Goal: Communication & Community: Answer question/provide support

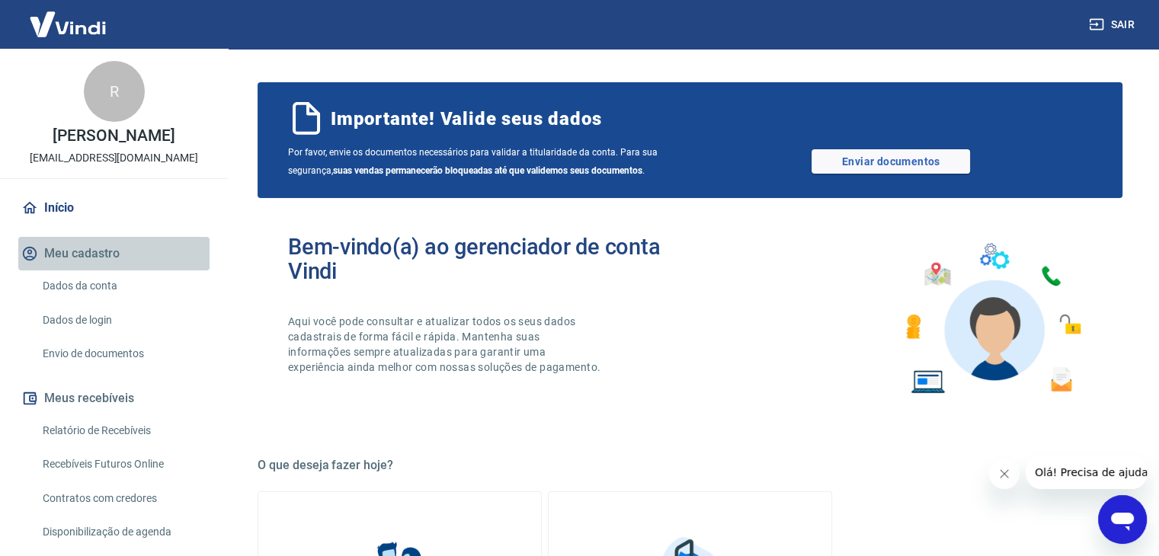
click at [133, 259] on button "Meu cadastro" at bounding box center [113, 254] width 191 height 34
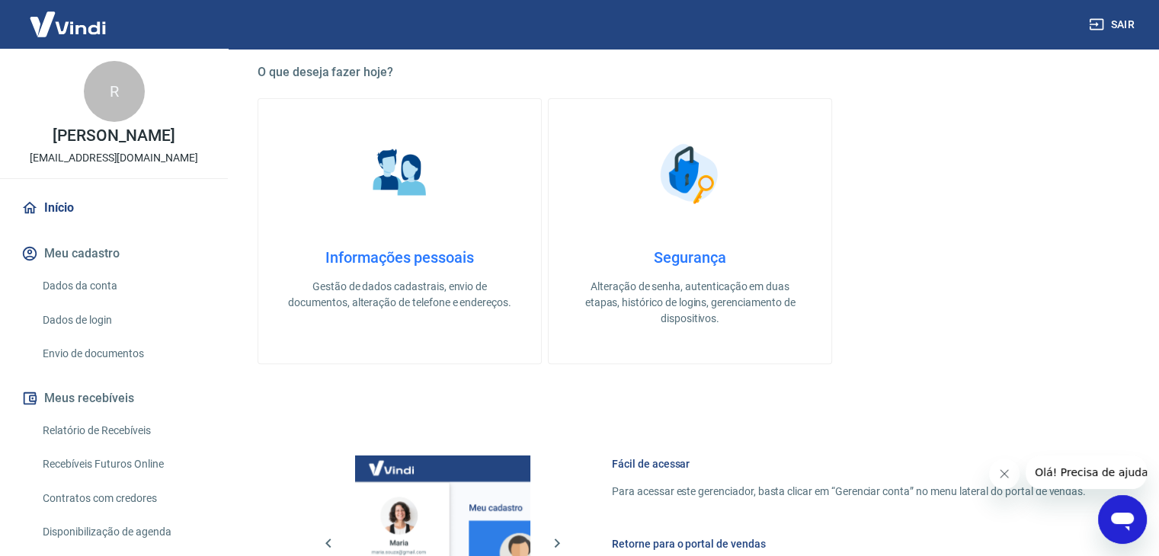
scroll to position [381, 0]
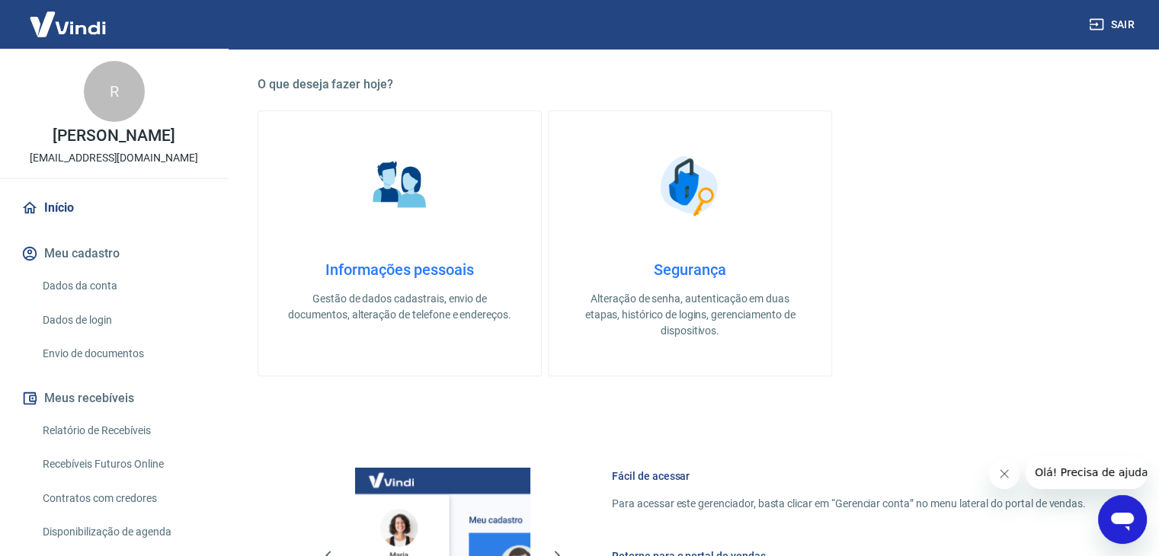
click at [427, 269] on h4 "Informações pessoais" at bounding box center [400, 270] width 234 height 18
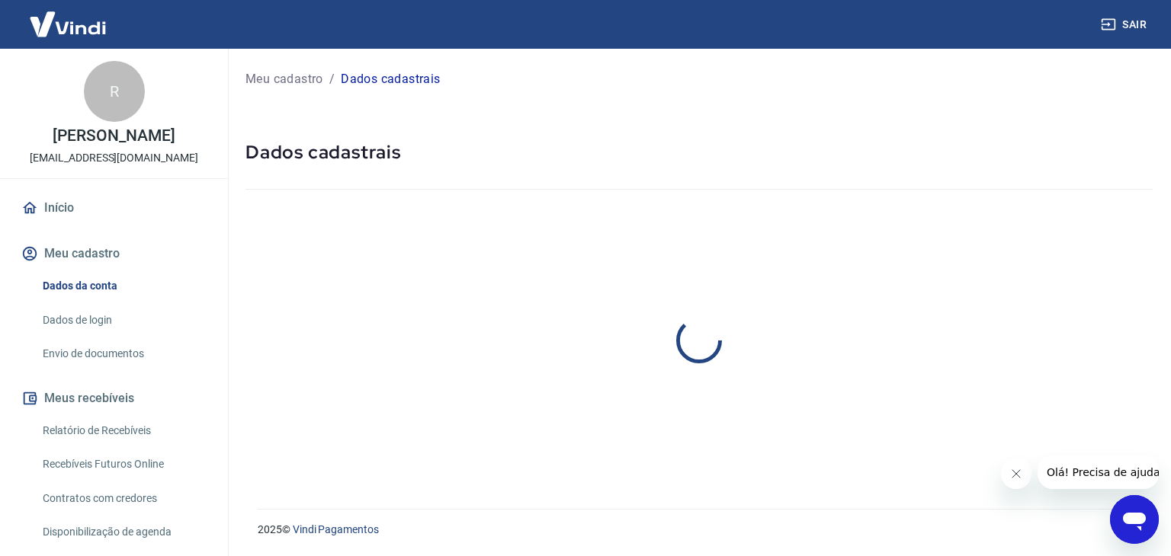
select select "SP"
select select "business"
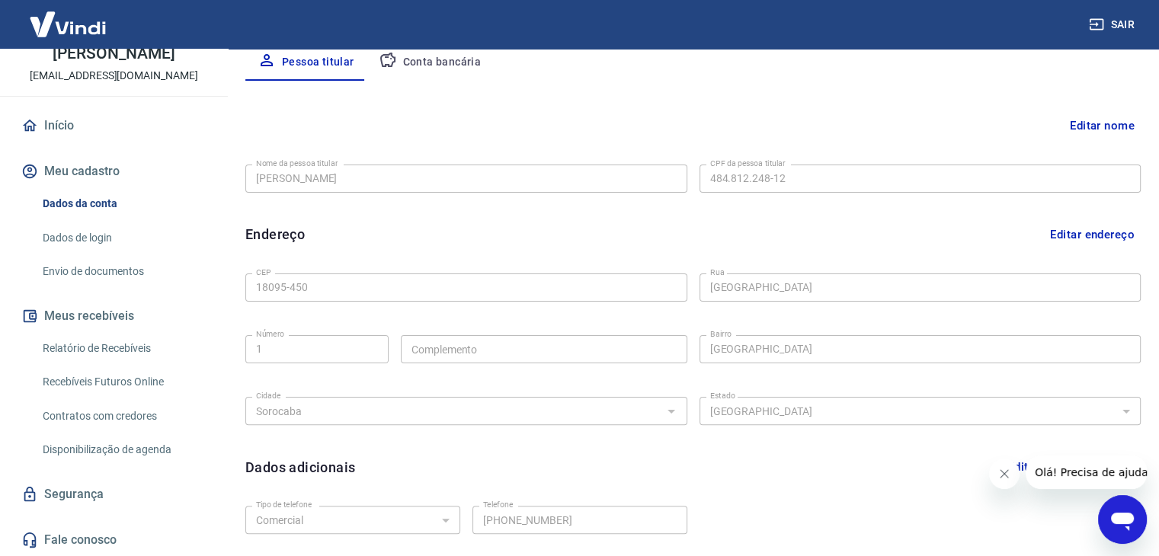
scroll to position [419, 0]
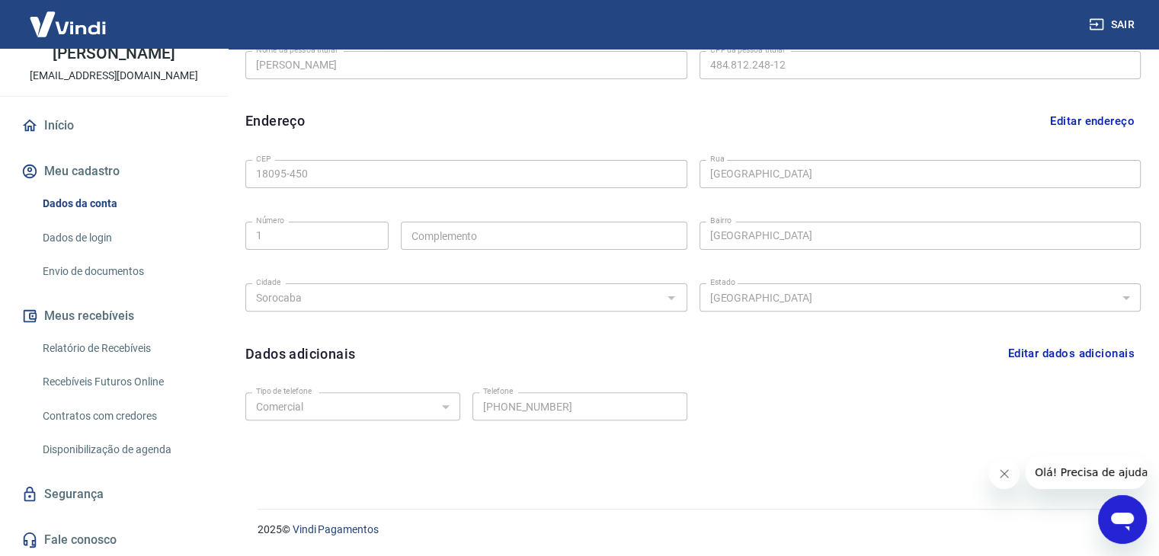
click at [1120, 511] on icon "Abrir janela de mensagens" at bounding box center [1122, 519] width 27 height 27
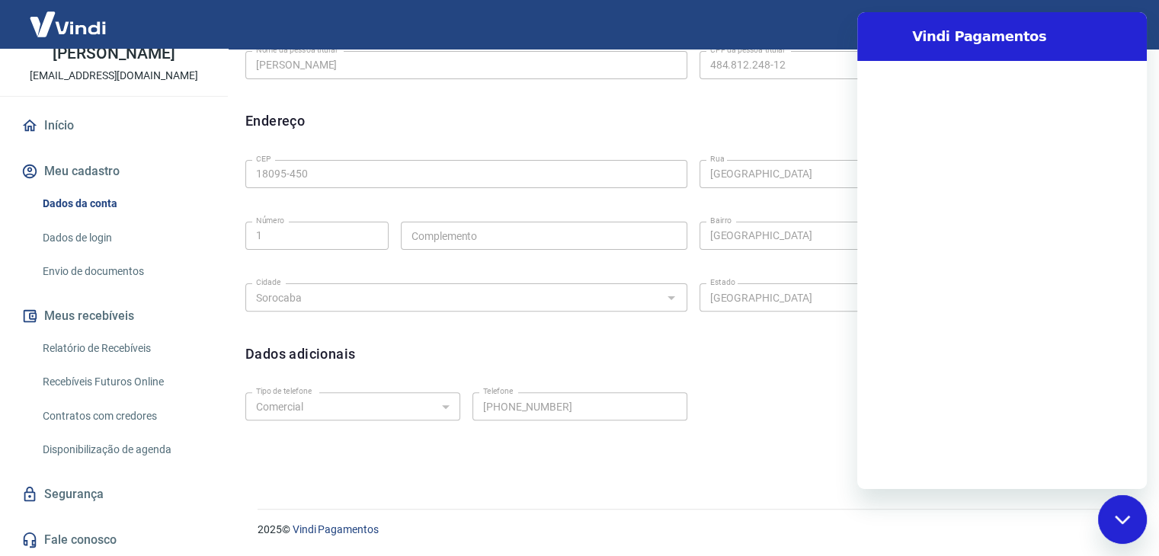
scroll to position [0, 0]
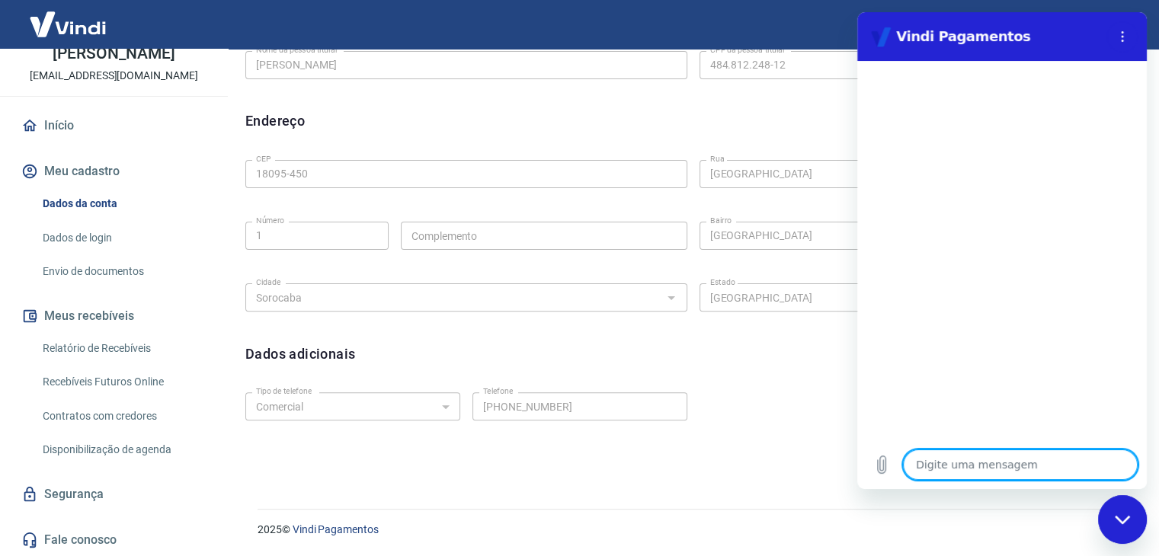
click at [983, 469] on textarea at bounding box center [1020, 465] width 235 height 30
type textarea "o"
type textarea "x"
type textarea "ol"
type textarea "x"
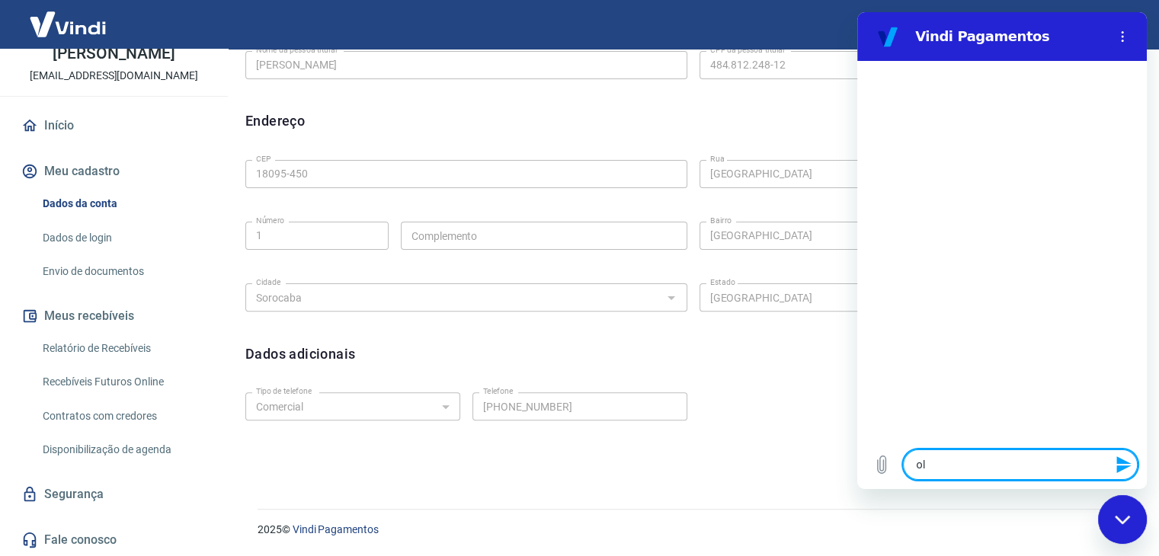
type textarea "ola"
type textarea "x"
type textarea "olaá"
type textarea "x"
type textarea "olá"
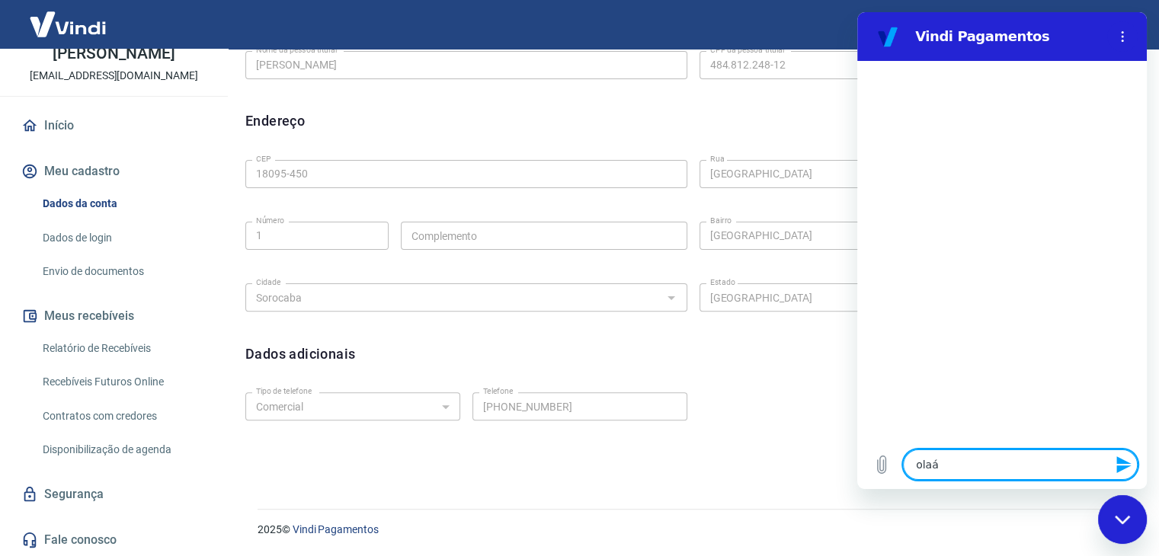
type textarea "x"
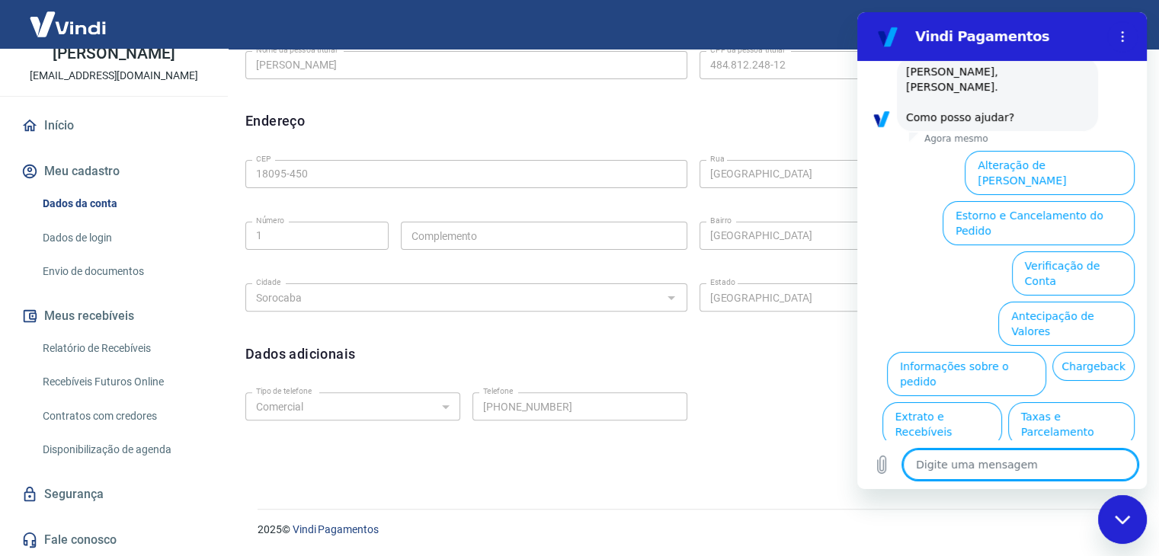
scroll to position [77, 0]
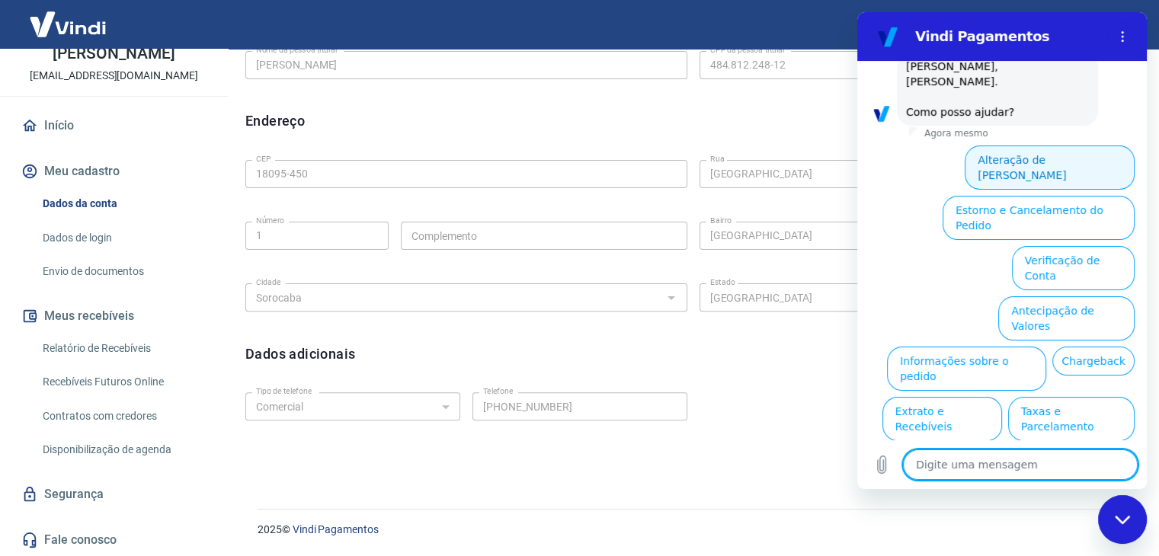
click at [994, 149] on button "Alteração de [PERSON_NAME]" at bounding box center [1050, 168] width 170 height 44
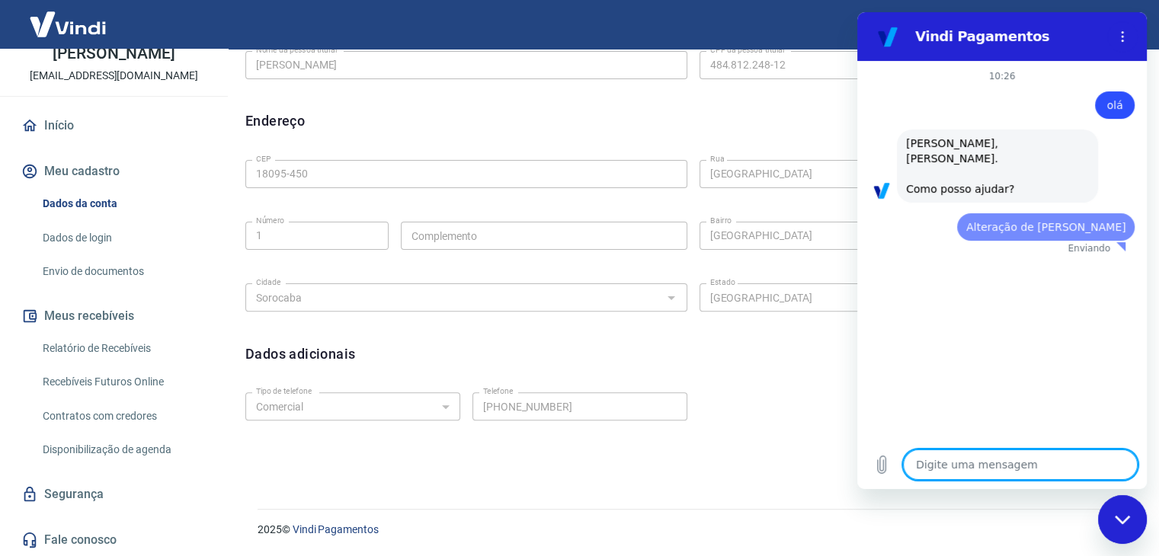
scroll to position [0, 0]
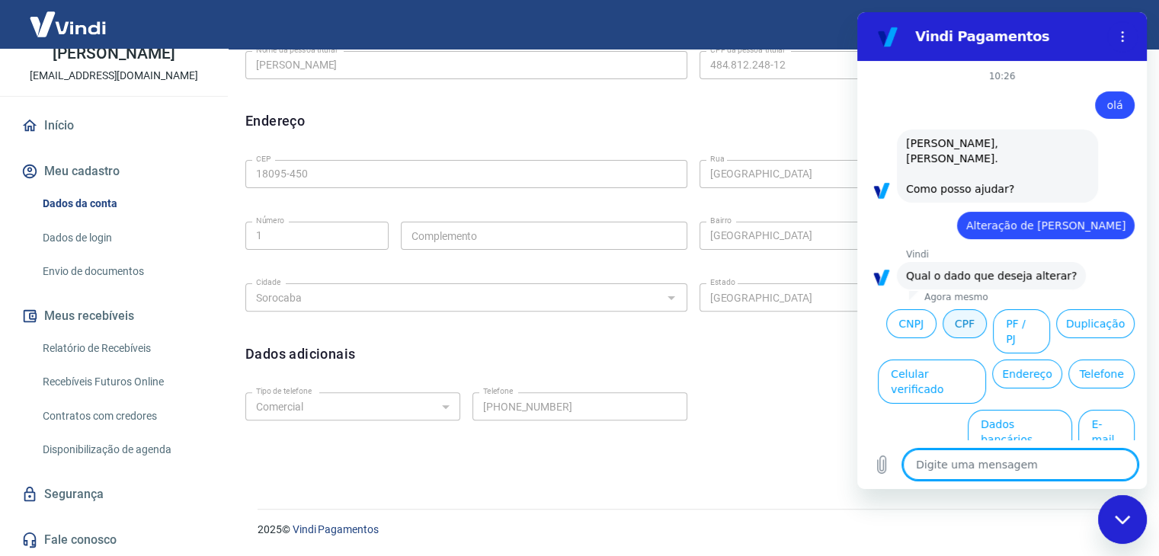
click at [957, 310] on button "CPF" at bounding box center [965, 323] width 44 height 29
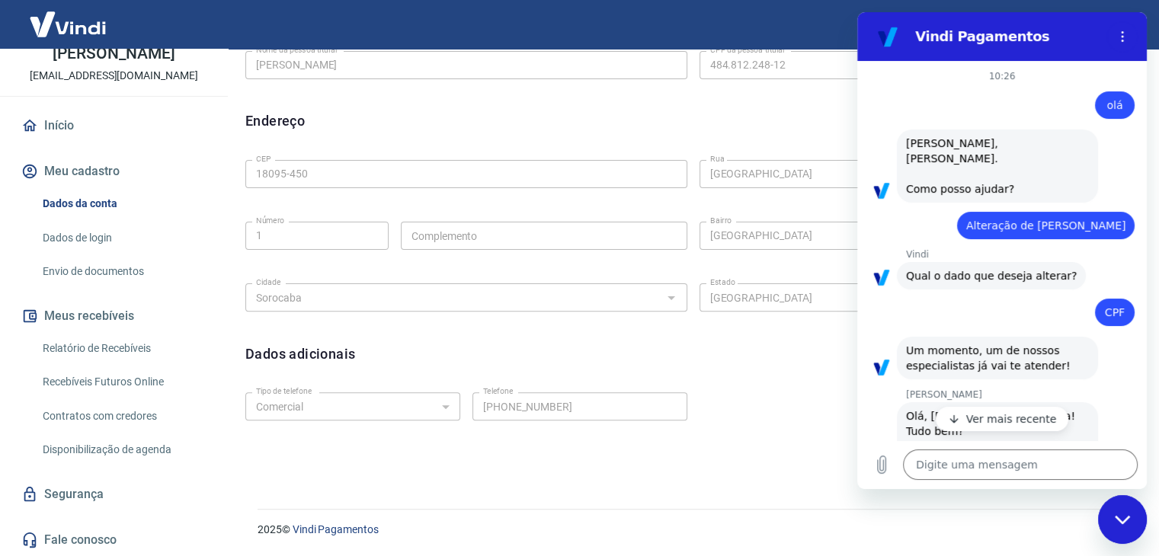
type textarea "x"
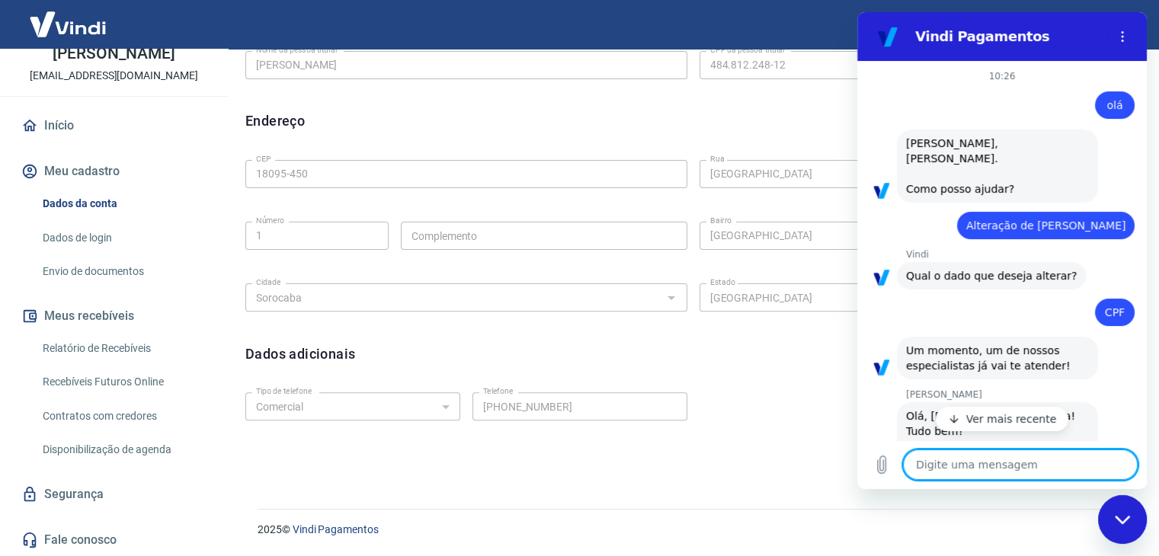
scroll to position [95, 0]
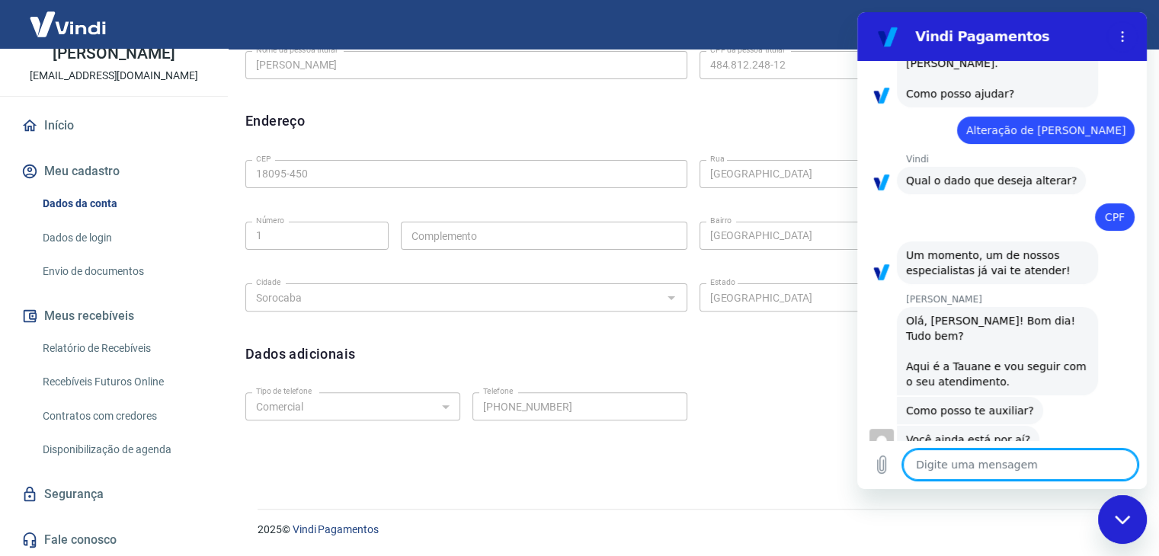
click at [992, 461] on textarea at bounding box center [1020, 465] width 235 height 30
type textarea "O"
type textarea "x"
type textarea "Ol"
type textarea "x"
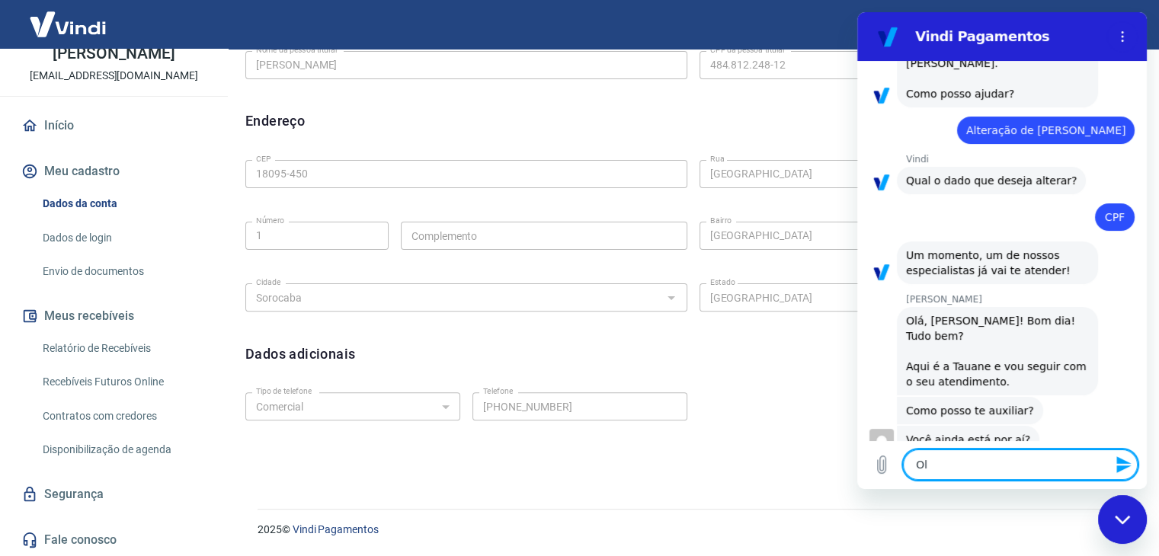
type textarea "Olá"
type textarea "x"
type textarea "Olá"
type textarea "x"
type textarea "Olá b"
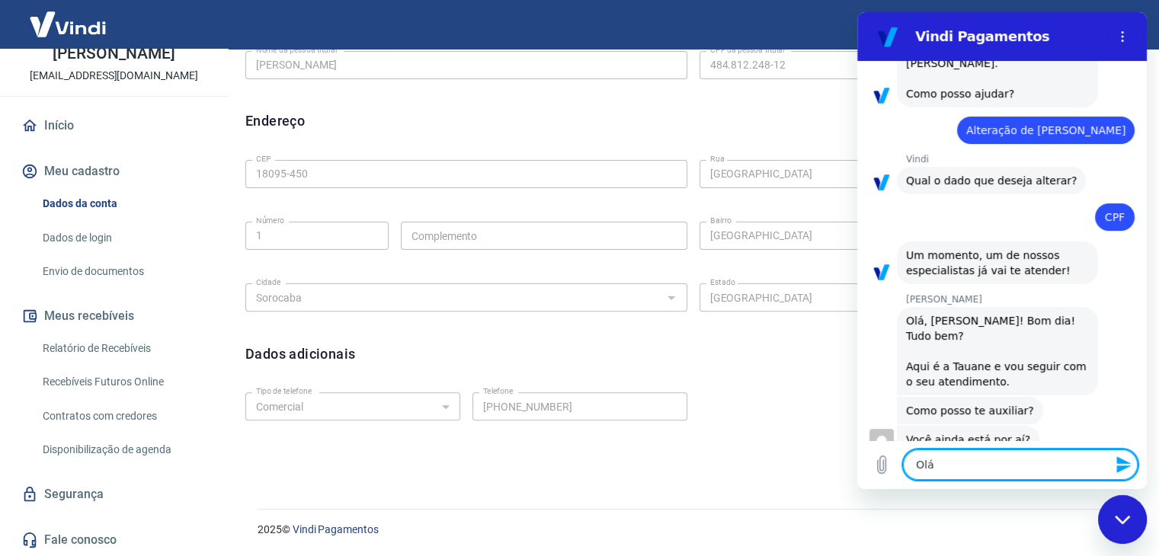
type textarea "x"
type textarea "Olá bo"
type textarea "x"
type textarea "Olá bom"
type textarea "x"
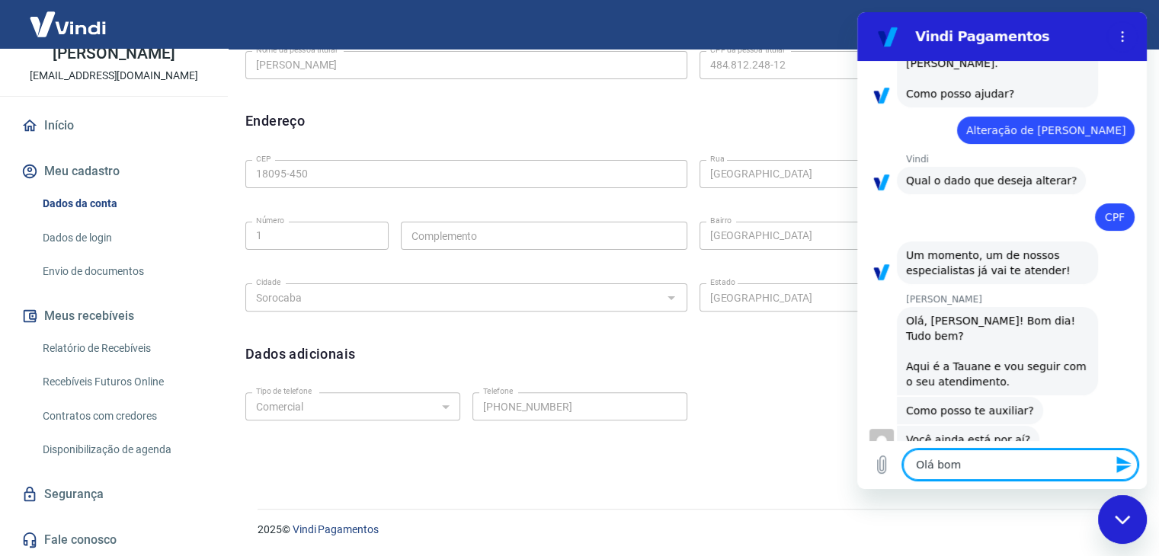
type textarea "Olá bom"
type textarea "x"
type textarea "Olá bom d"
type textarea "x"
type textarea "Olá bom di"
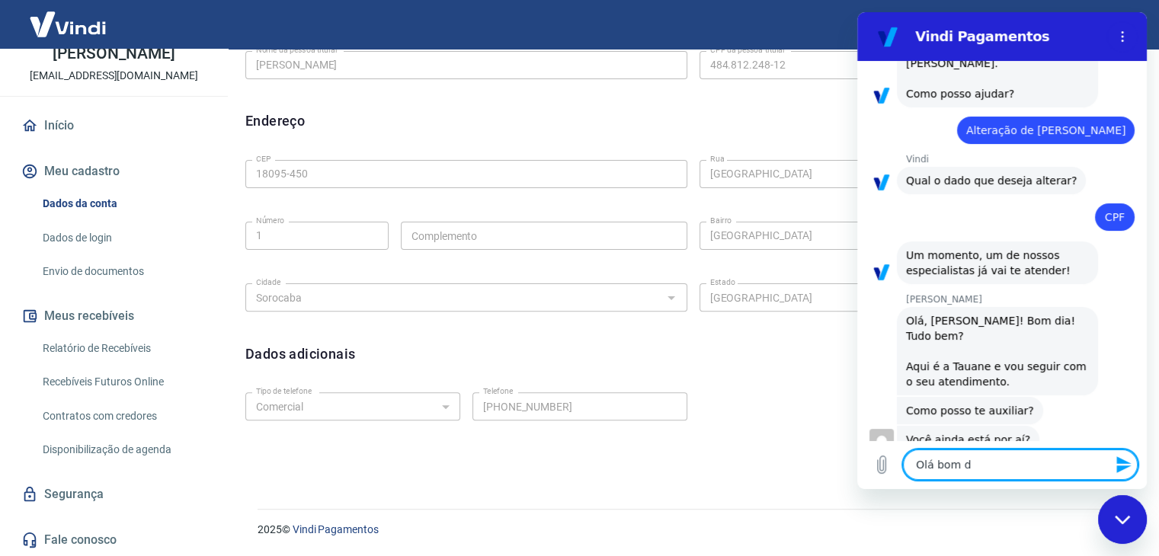
type textarea "x"
type textarea "Olá bom dia"
type textarea "x"
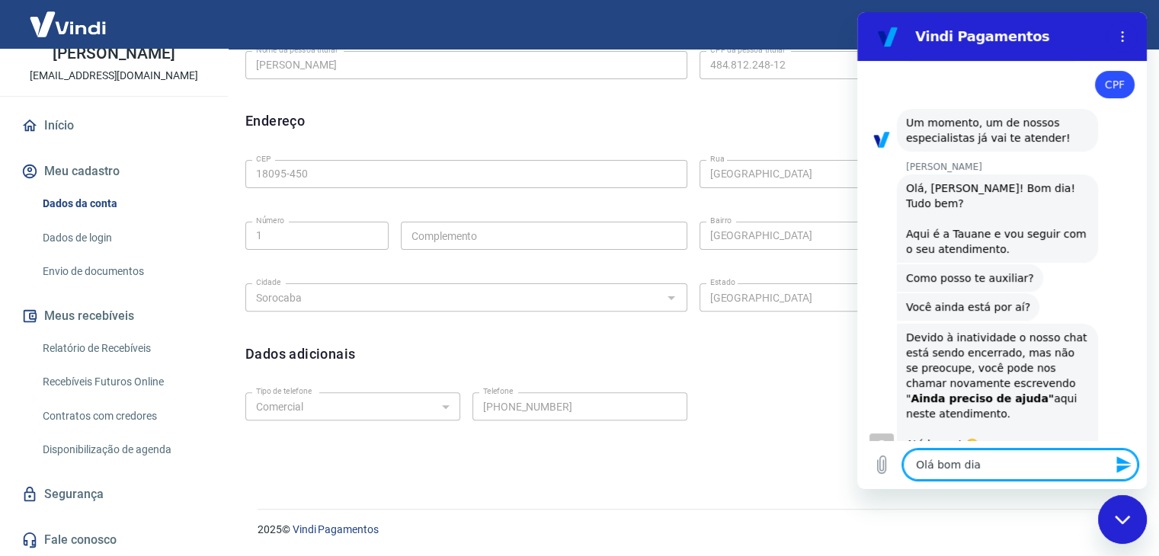
type textarea "Olá bom dia,"
type textarea "x"
type textarea "Olá bom dia,"
type textarea "x"
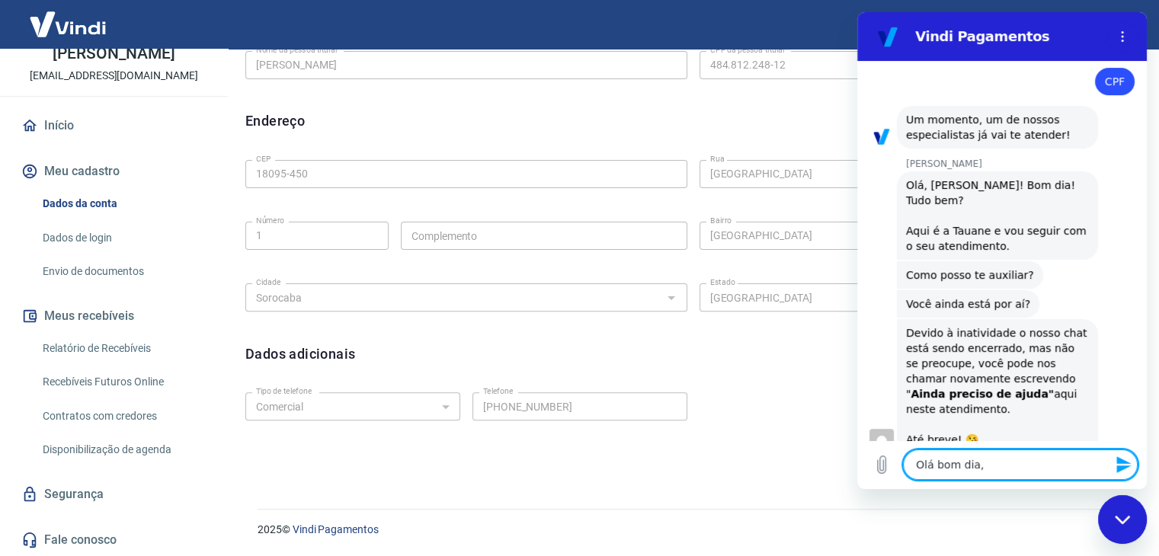
type textarea "Olá bom dia, d"
type textarea "x"
type textarea "Olá bom dia, de"
type textarea "x"
type textarea "Olá bom dia, des"
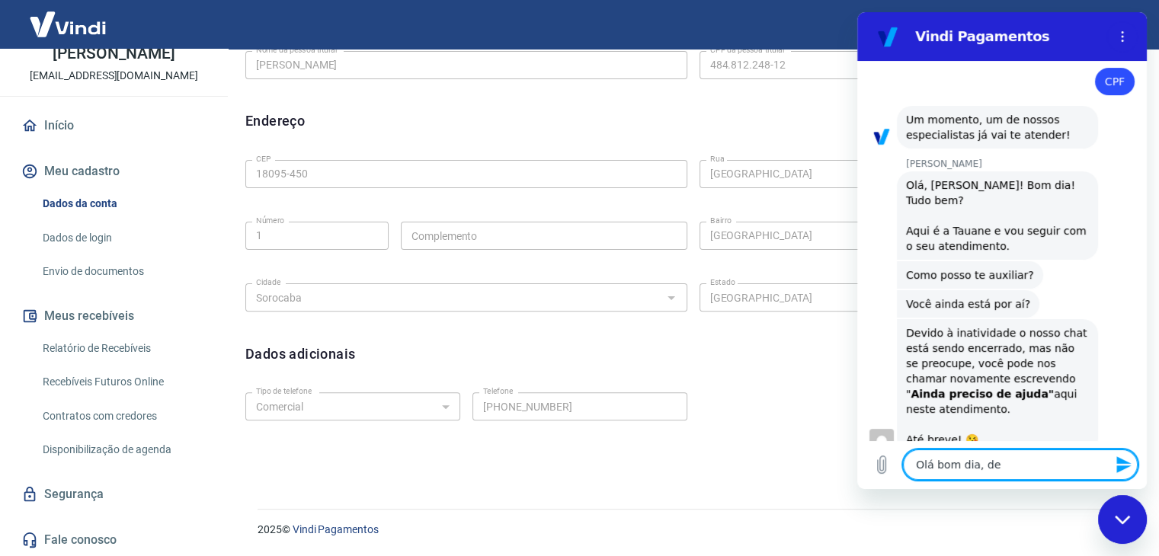
type textarea "x"
type textarea "Olá bom dia, desc"
type textarea "x"
type textarea "Olá bom dia, descu"
type textarea "x"
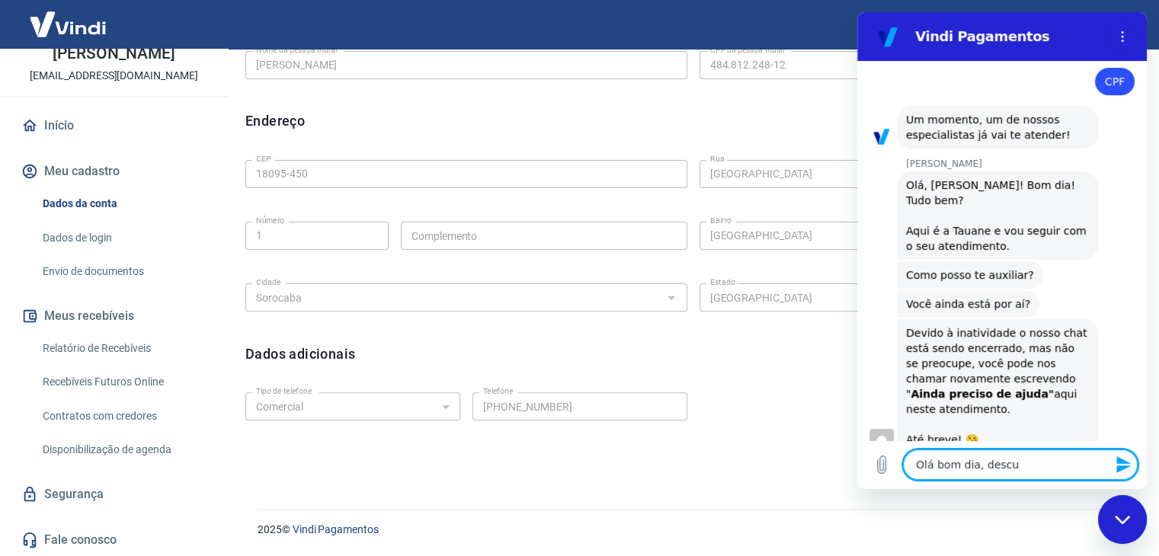
type textarea "Olá bom dia, descul"
type textarea "x"
type textarea "Olá bom dia, desculp"
type textarea "x"
type textarea "Olá bom dia, desculpa"
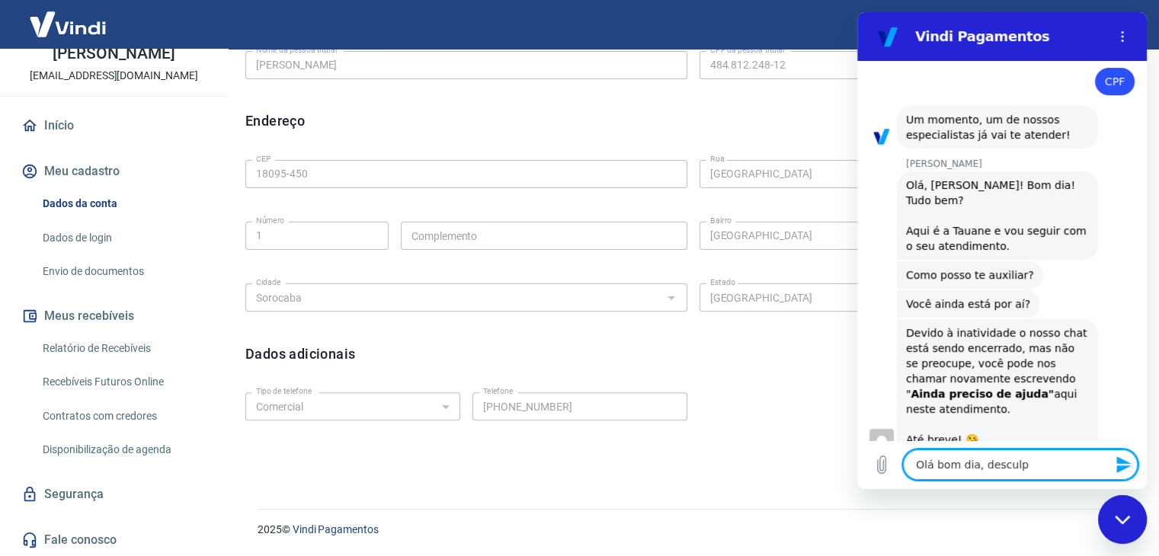
type textarea "x"
type textarea "Olá bom dia, desculp"
type textarea "x"
type textarea "Olá bom dia, desculpa"
type textarea "x"
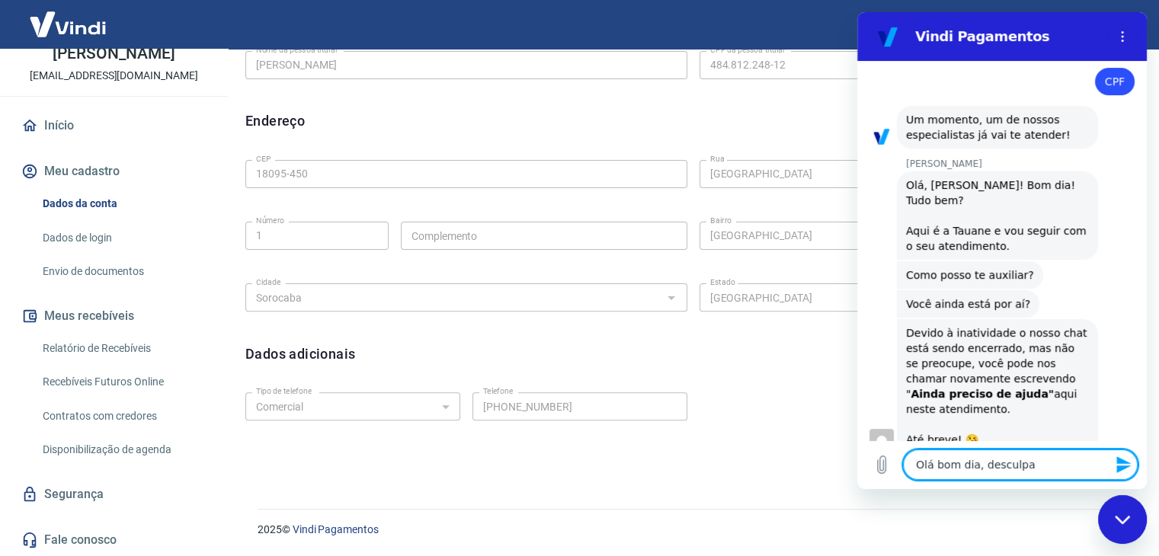
type textarea "Olá bom dia, desculpa"
type textarea "x"
type textarea "Olá bom dia, desculpa a"
type textarea "x"
type textarea "Olá bom dia, desculpa a"
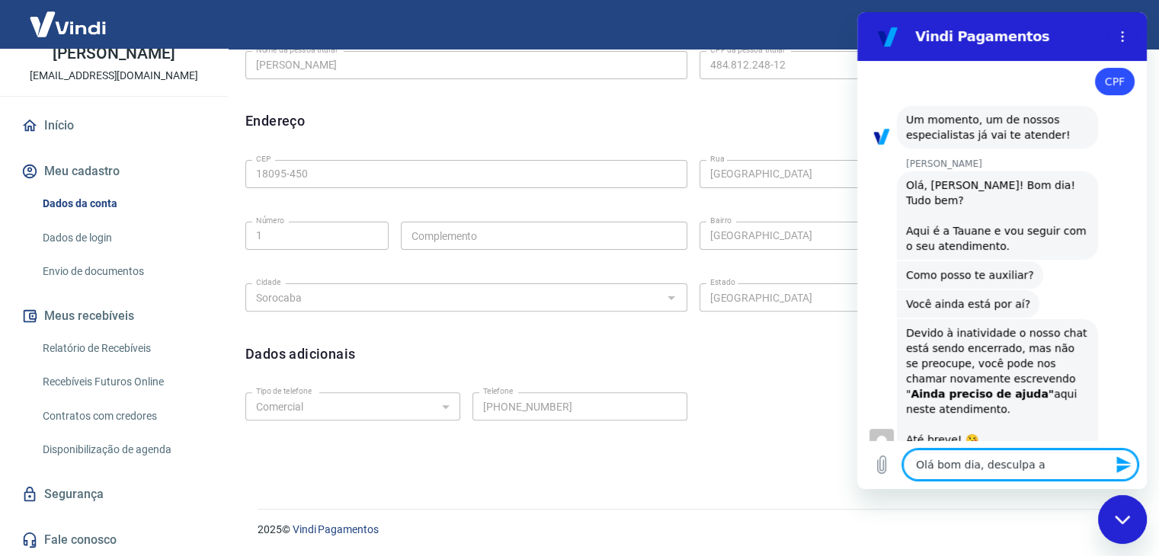
type textarea "x"
type textarea "Olá bom dia, desculpa a d"
type textarea "x"
type textarea "Olá bom dia, desculpa a de"
type textarea "x"
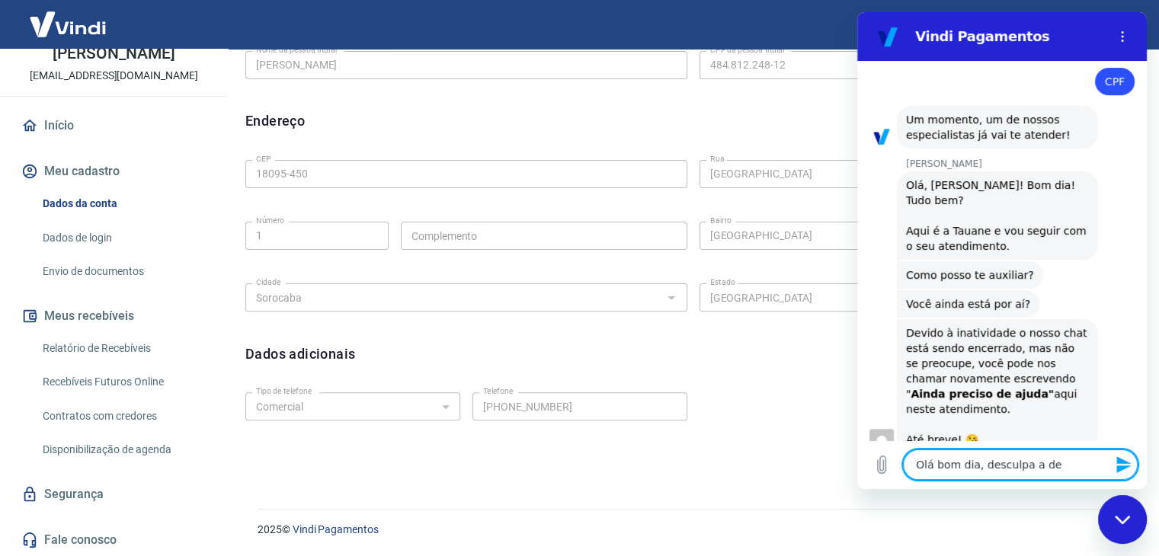
type textarea "Olá bom dia, desculpa a dem"
type textarea "x"
type textarea "Olá bom dia, desculpa a demo"
type textarea "x"
type textarea "Olá bom dia, desculpa a demor"
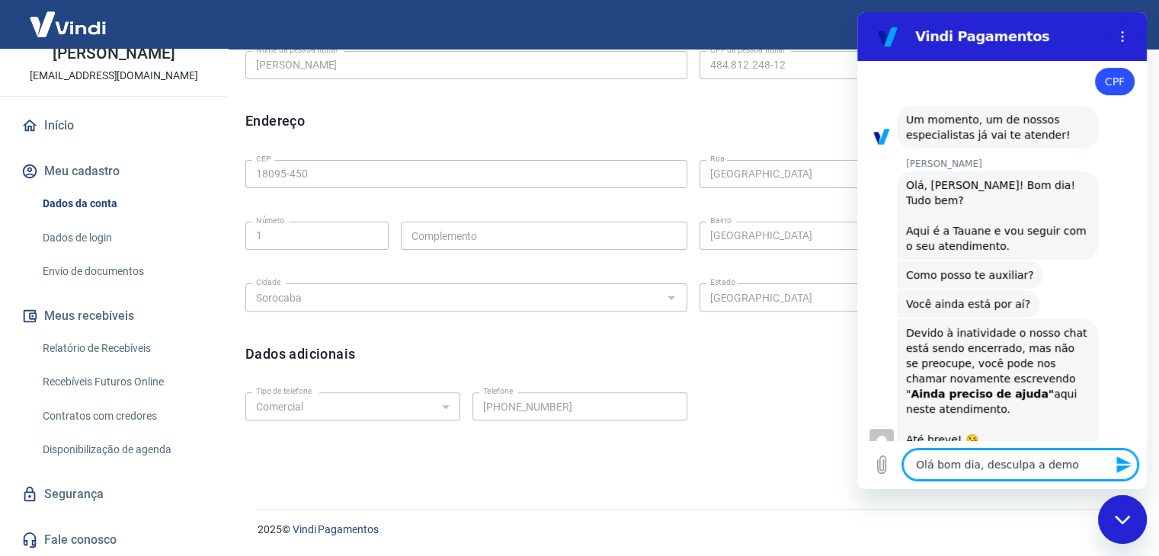
type textarea "x"
type textarea "Olá bom dia, desculpa a demora"
type textarea "x"
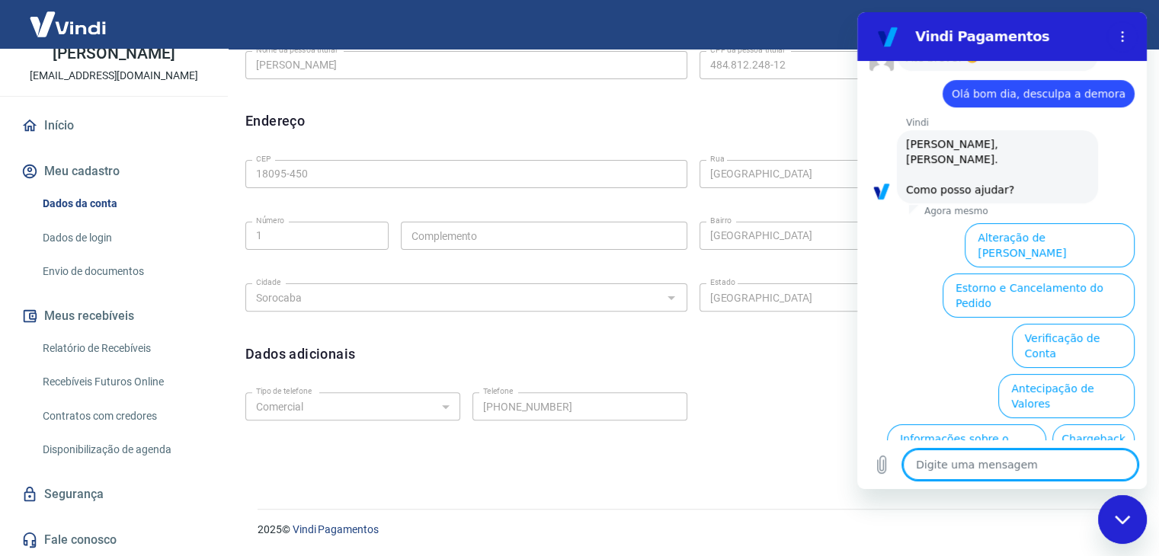
scroll to position [662, 0]
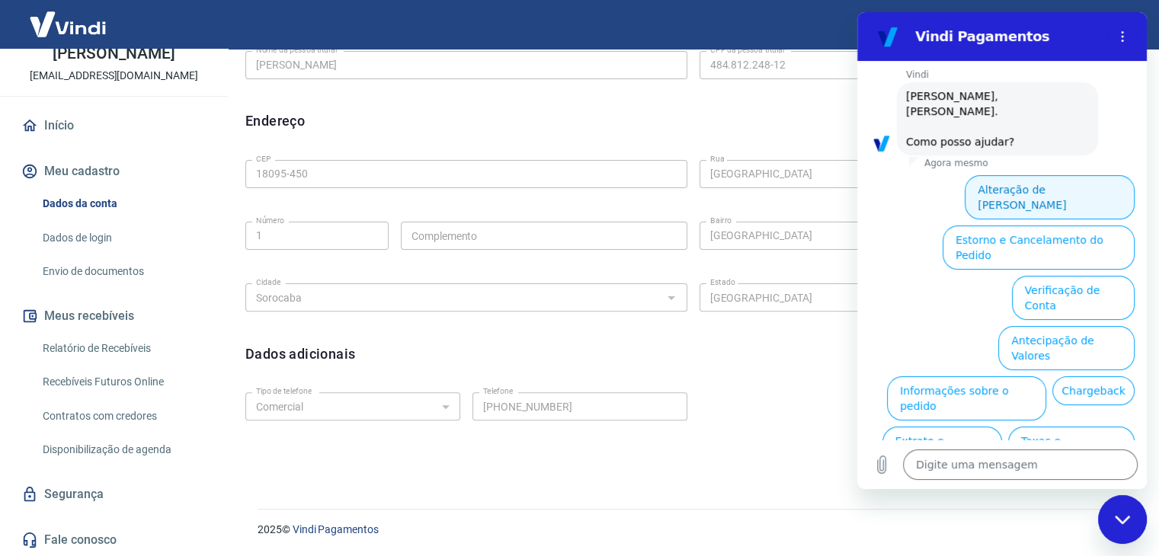
click at [1012, 175] on button "Alteração de [PERSON_NAME]" at bounding box center [1050, 197] width 170 height 44
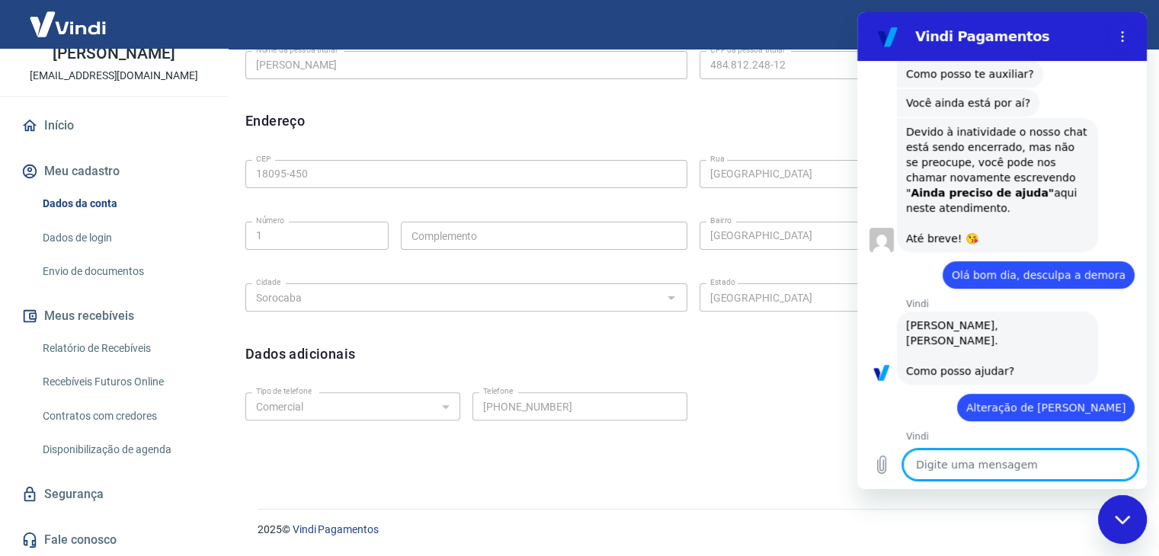
scroll to position [574, 0]
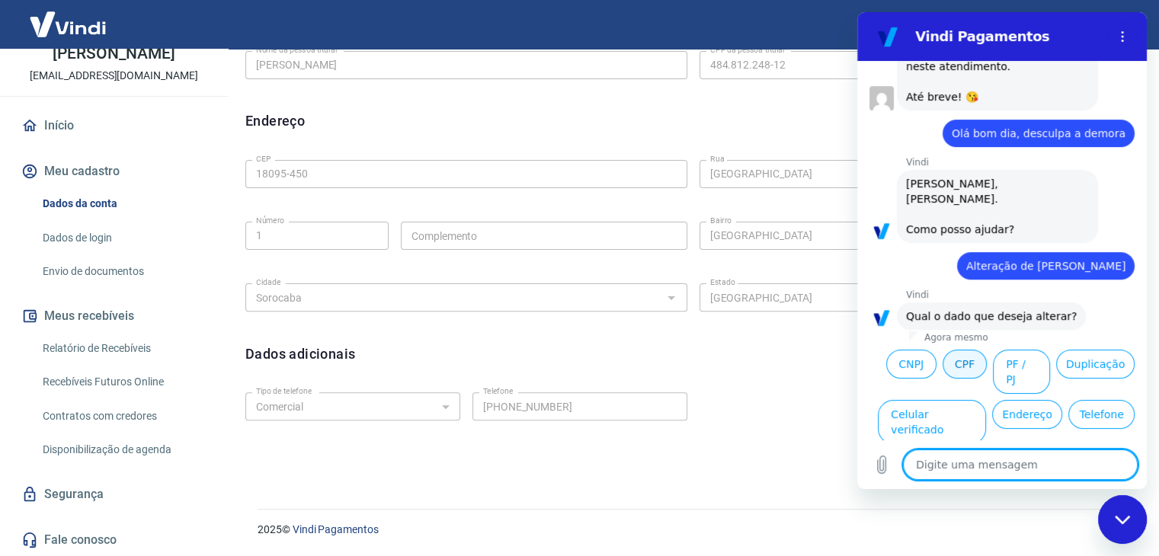
click at [948, 350] on button "CPF" at bounding box center [965, 364] width 44 height 29
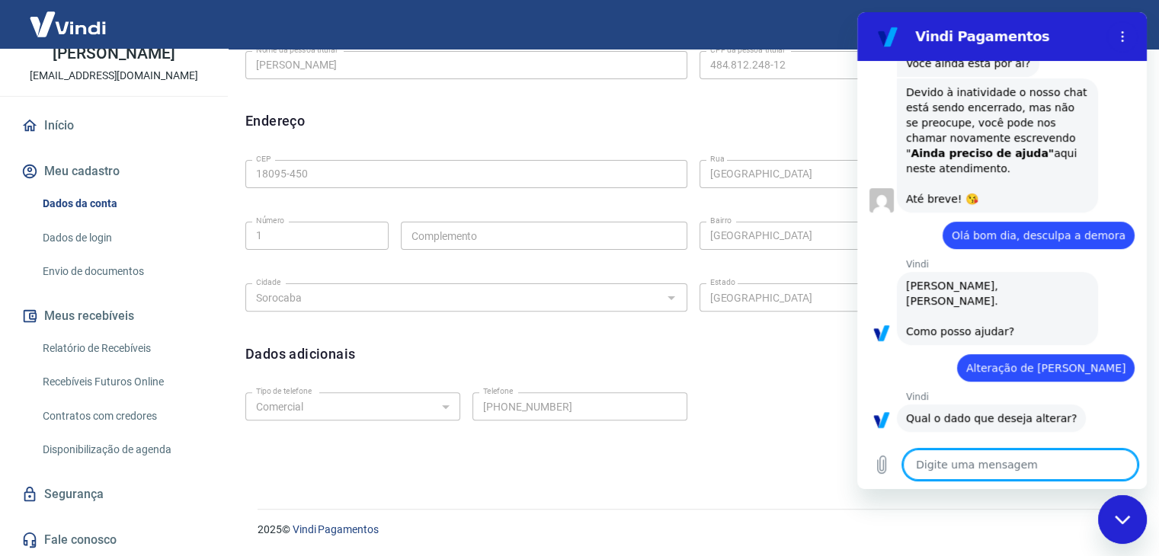
type textarea "x"
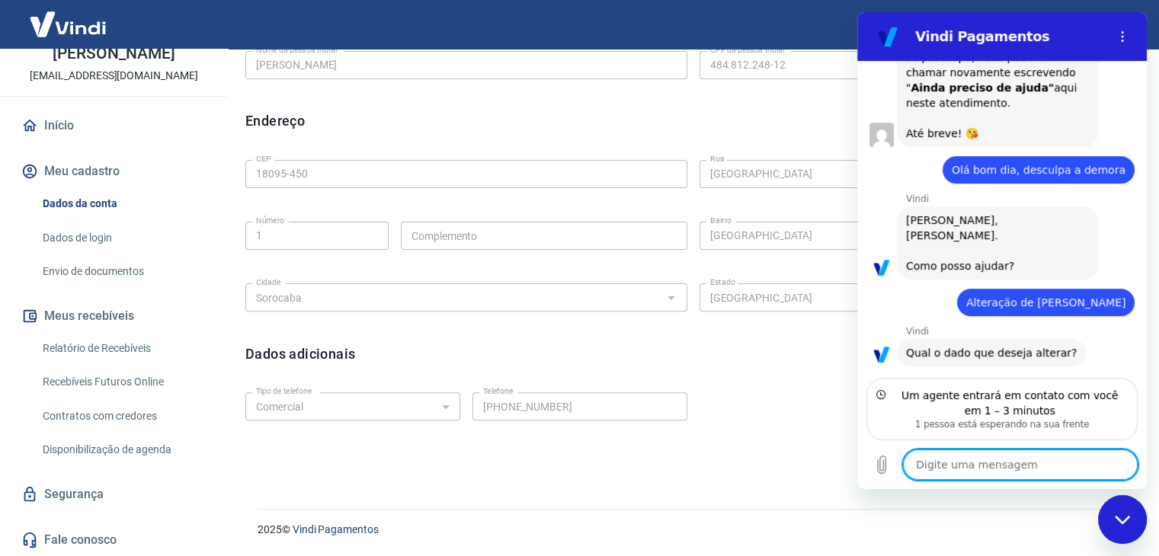
scroll to position [606, 0]
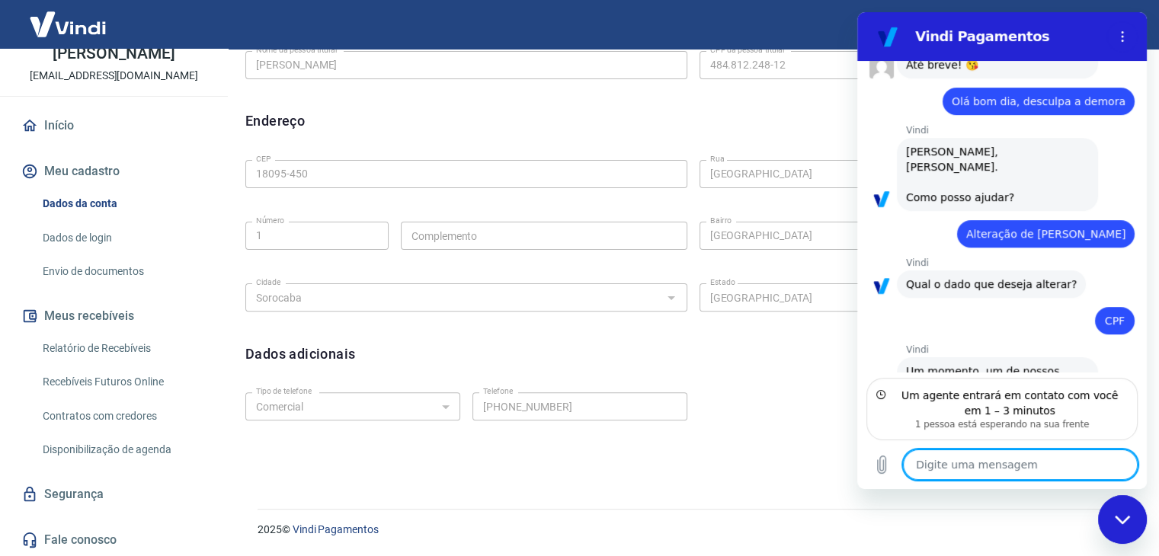
click at [992, 460] on textarea at bounding box center [1020, 465] width 235 height 30
type textarea "o"
type textarea "x"
type textarea "ok"
type textarea "x"
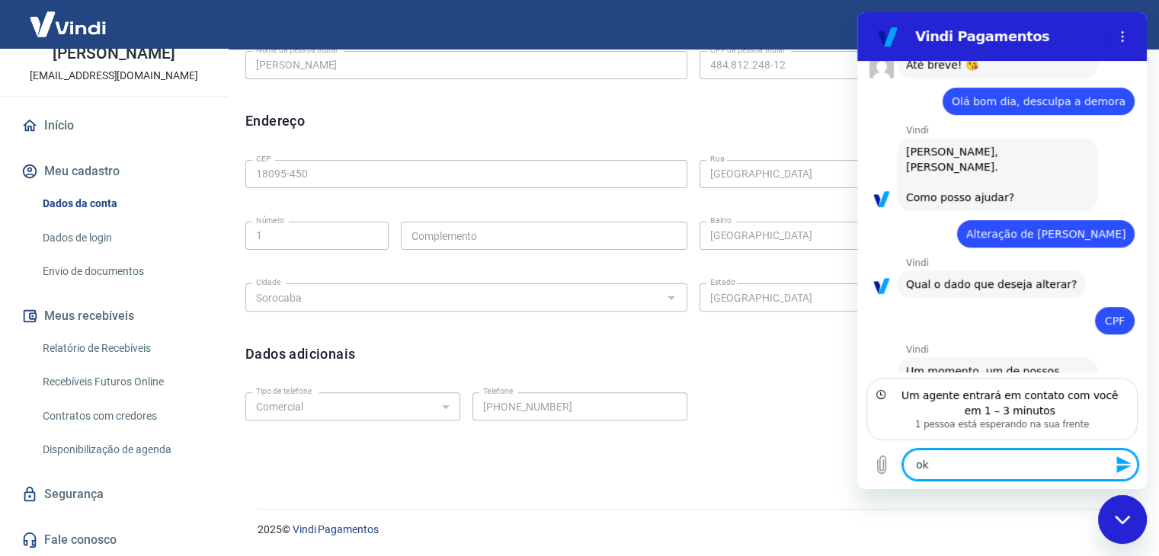
type textarea "ok4"
type textarea "x"
type textarea "ok"
type textarea "x"
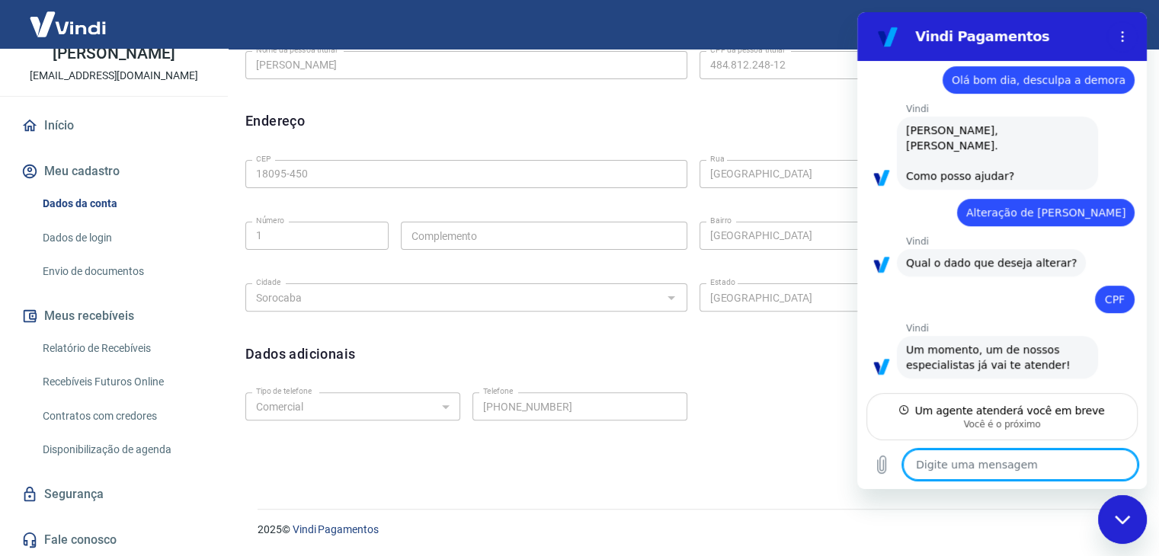
scroll to position [655, 0]
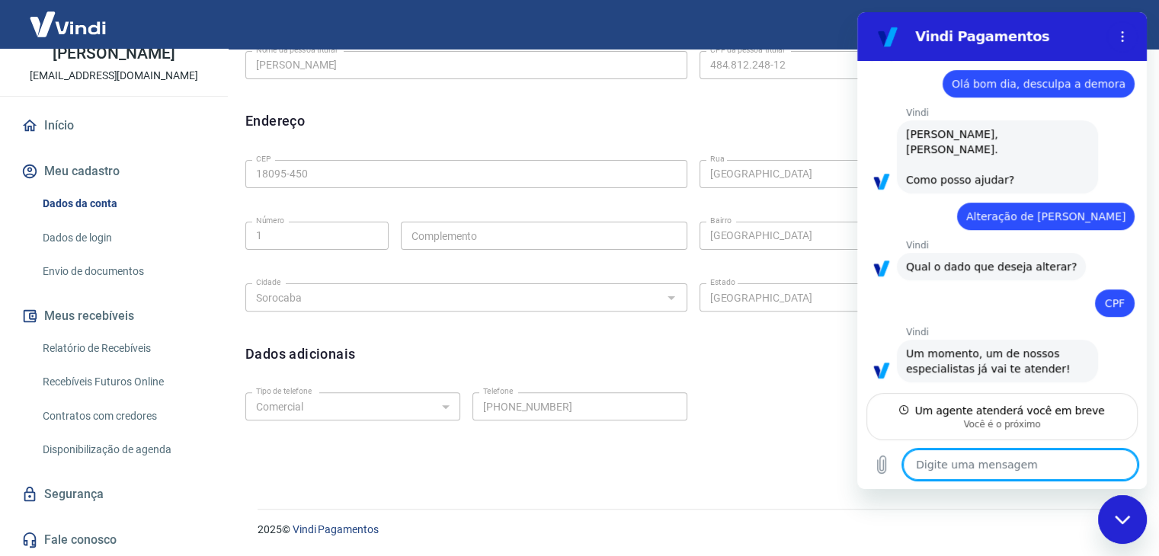
type textarea "x"
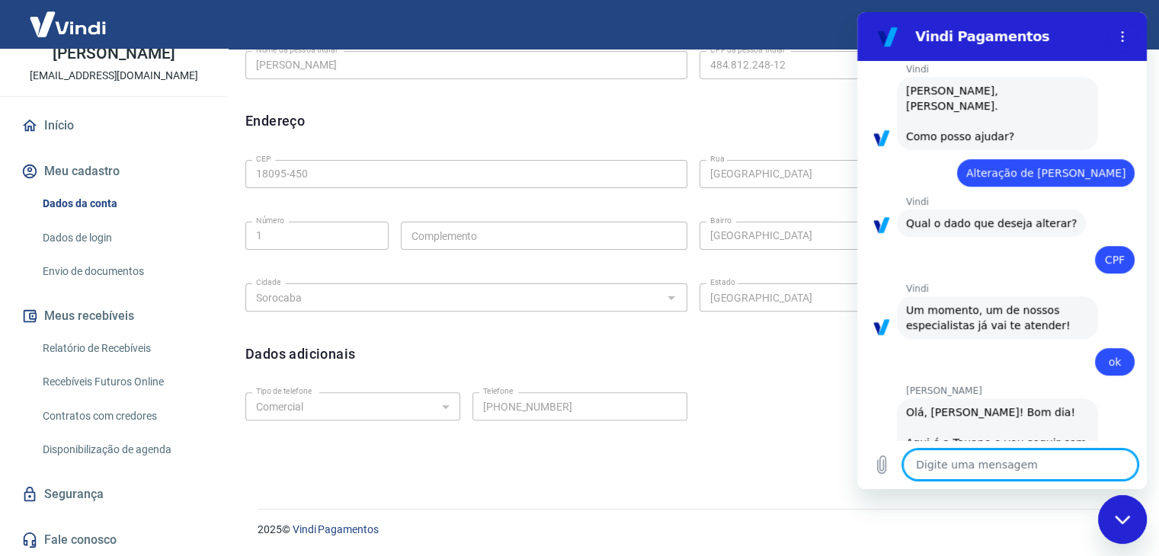
scroll to position [670, 0]
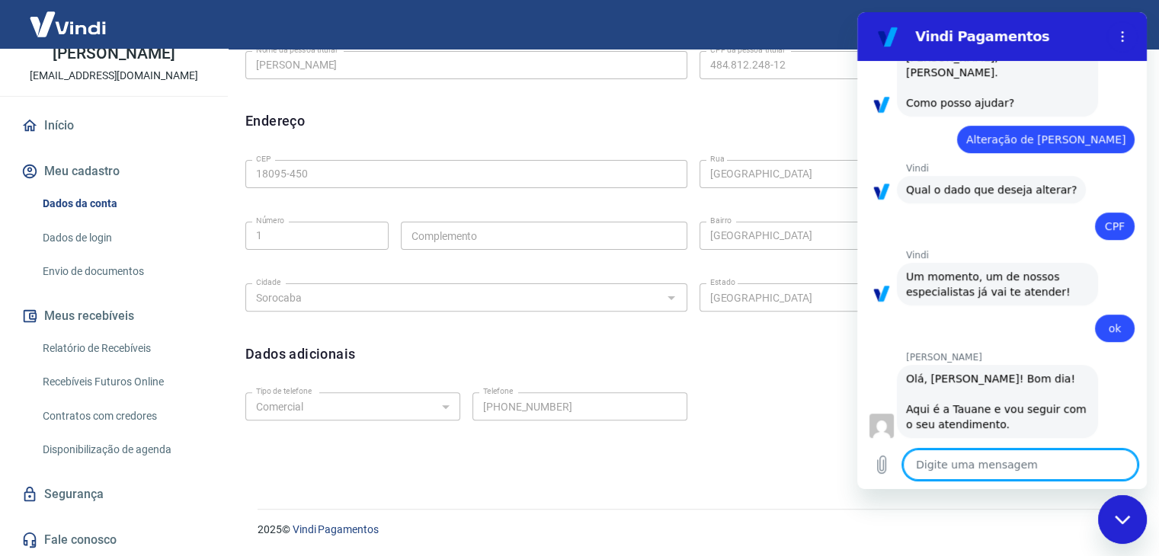
click at [971, 455] on textarea at bounding box center [1020, 465] width 235 height 30
type textarea "B"
type textarea "x"
type textarea "Bo"
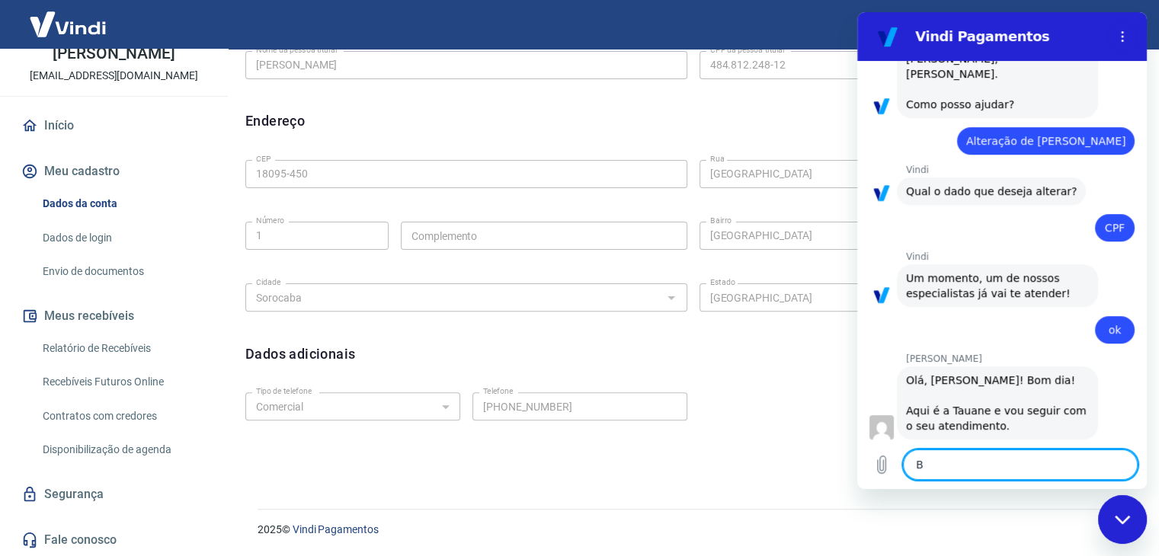
type textarea "x"
type textarea "Bom"
type textarea "x"
type textarea "Bom"
type textarea "x"
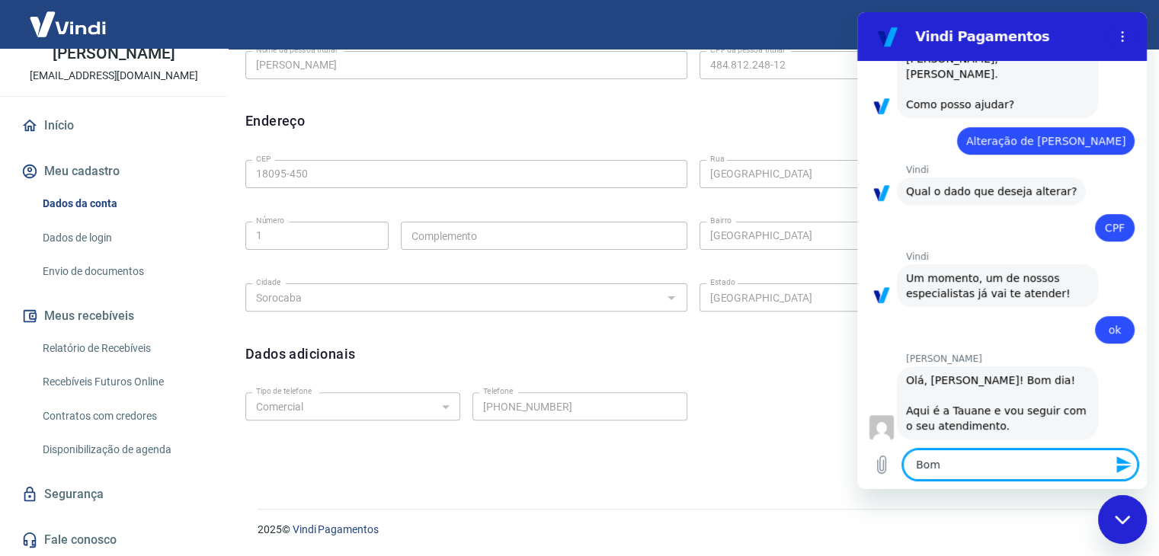
type textarea "Bom T"
type textarea "x"
type textarea "Bom Ta"
type textarea "x"
type textarea "Bom Tau"
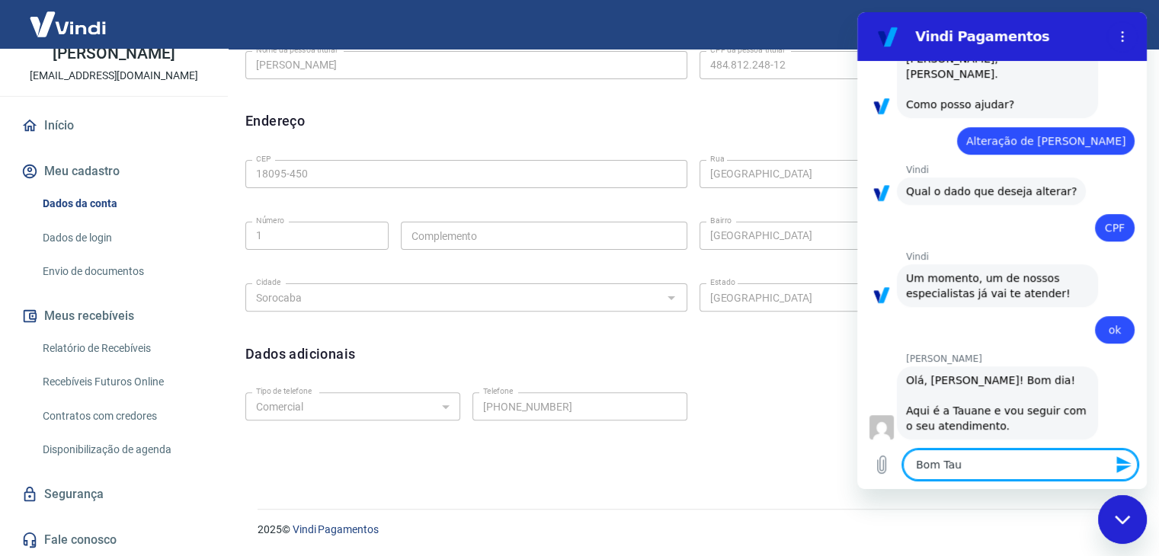
type textarea "x"
type textarea "Bom Taua"
type textarea "x"
type textarea "Bom Tauan"
type textarea "x"
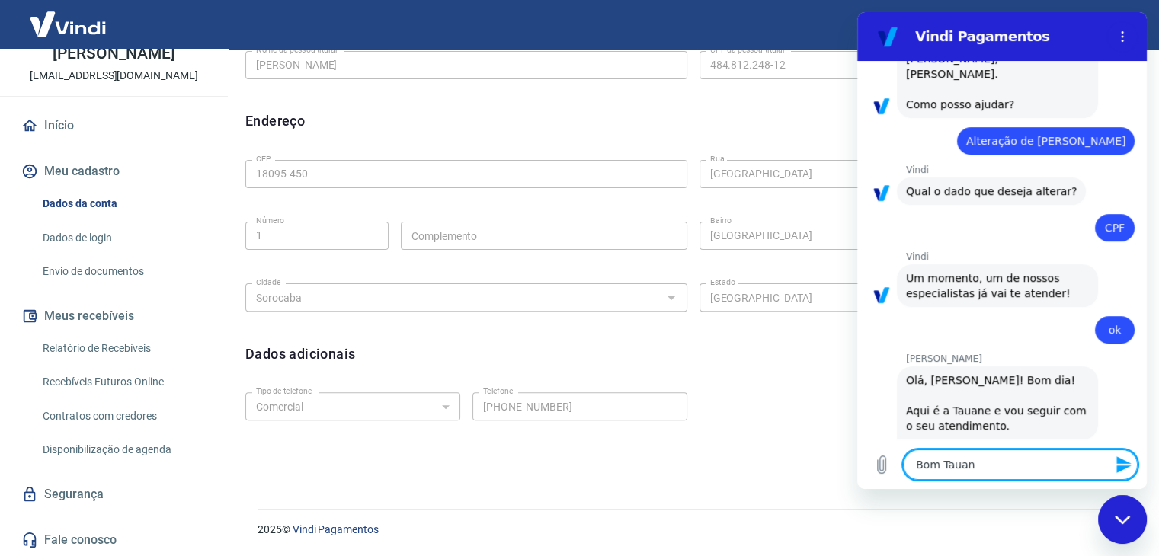
type textarea "Bom Tauane"
type textarea "x"
type textarea "Bom Tauane"
type textarea "x"
type textarea "Bom Tauane t"
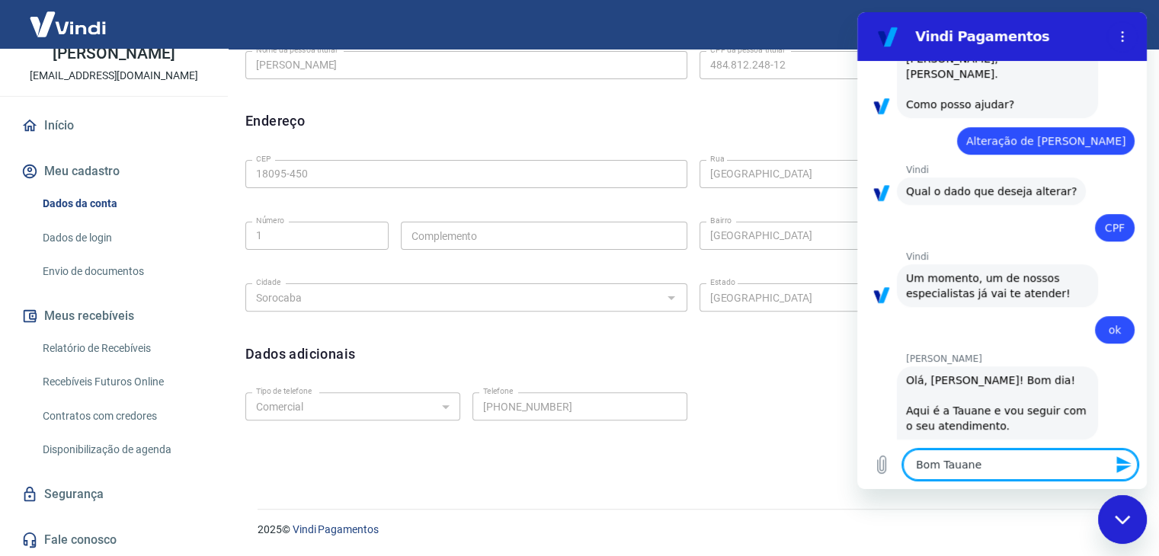
type textarea "x"
type textarea "Bom Tauane"
type textarea "x"
type textarea "Bom Tauane"
type textarea "x"
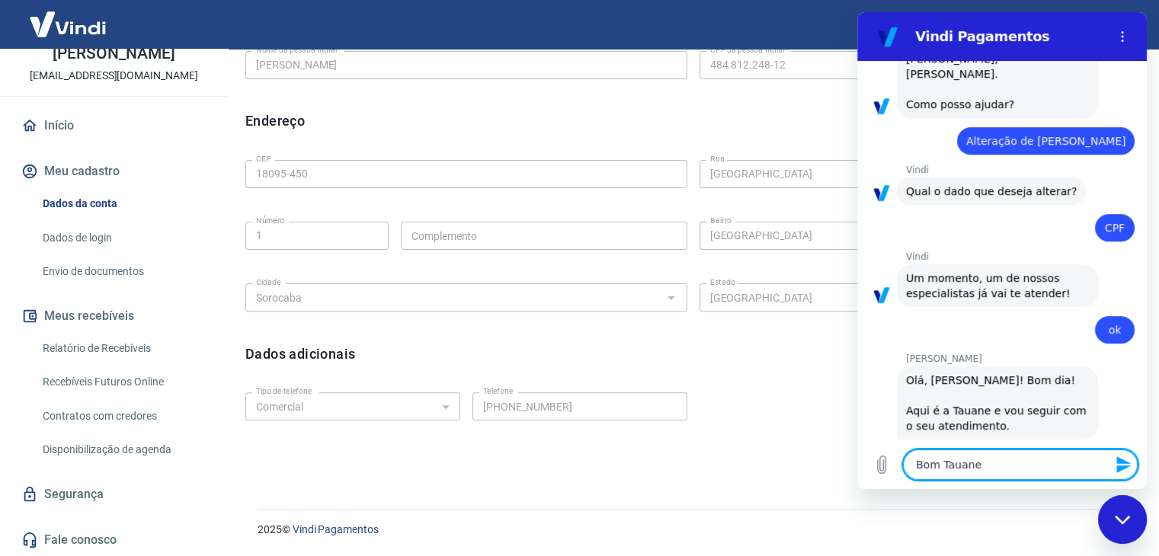
type textarea "Bom Tauane"
type textarea "x"
type textarea "Bom d Tauane"
type textarea "x"
type textarea "Bom di Tauane"
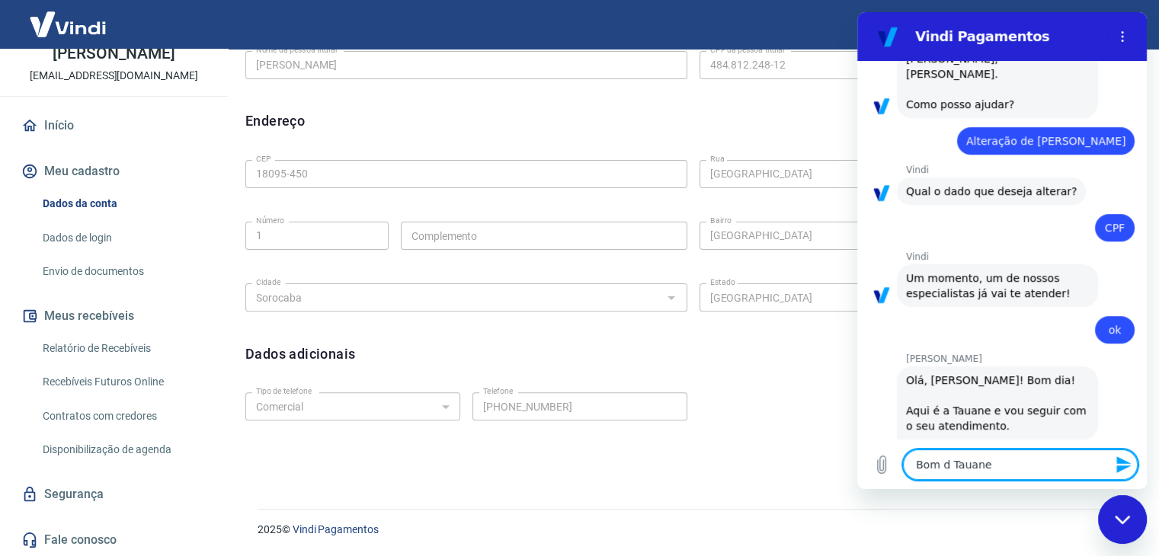
type textarea "x"
type textarea "Bom dia Tauane"
type textarea "x"
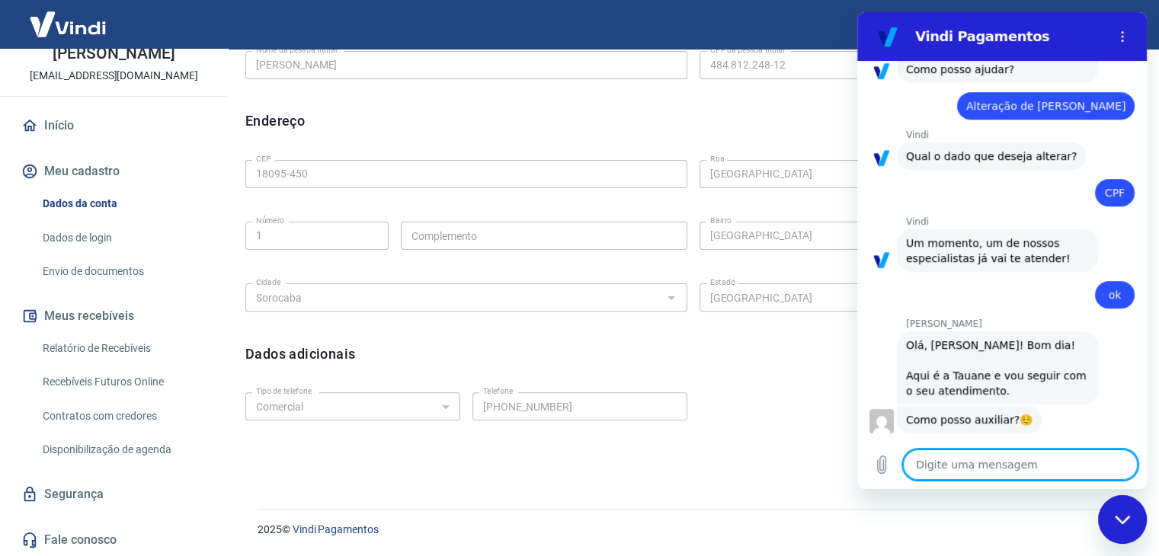
type textarea "x"
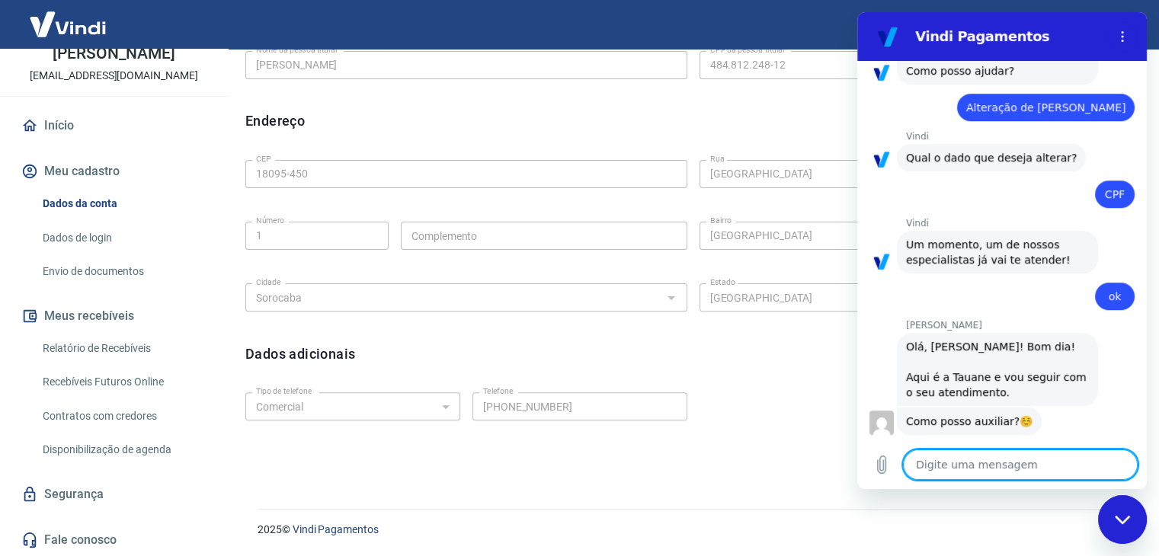
scroll to position [735, 0]
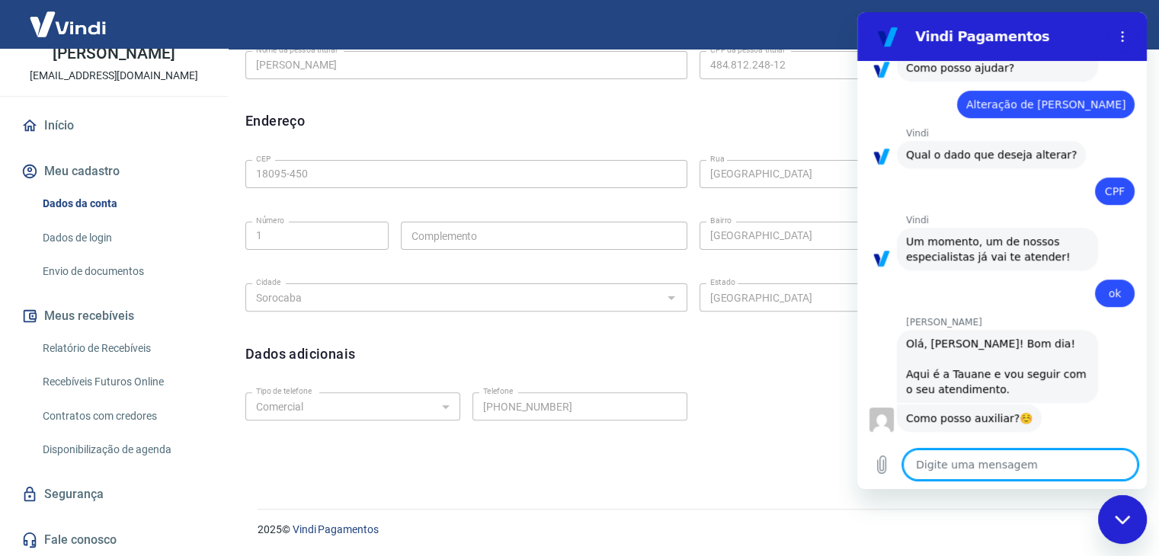
type textarea "E"
type textarea "x"
type textarea "Eu"
type textarea "x"
type textarea "Eu"
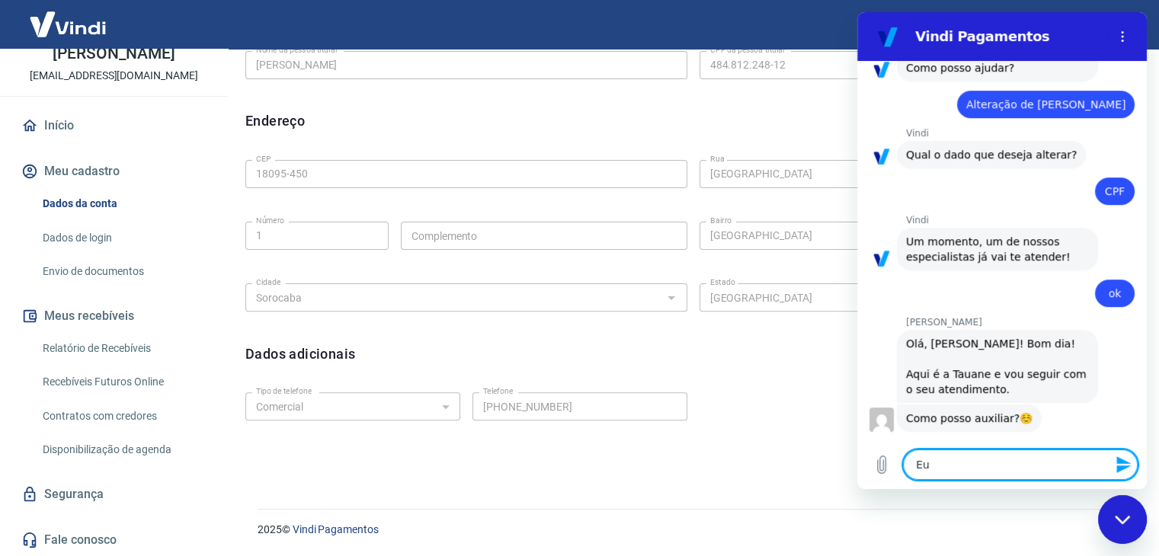
type textarea "x"
type textarea "Eu p"
type textarea "x"
type textarea "Eu pr"
type textarea "x"
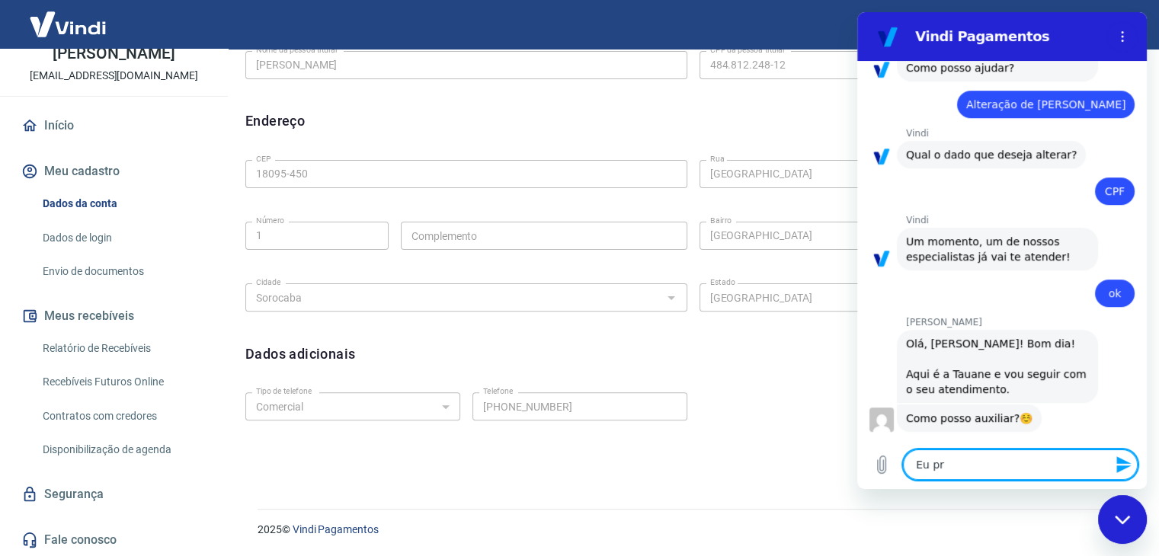
type textarea "Eu pre"
type textarea "x"
type textarea "Eu prec"
type textarea "x"
type textarea "Eu preci"
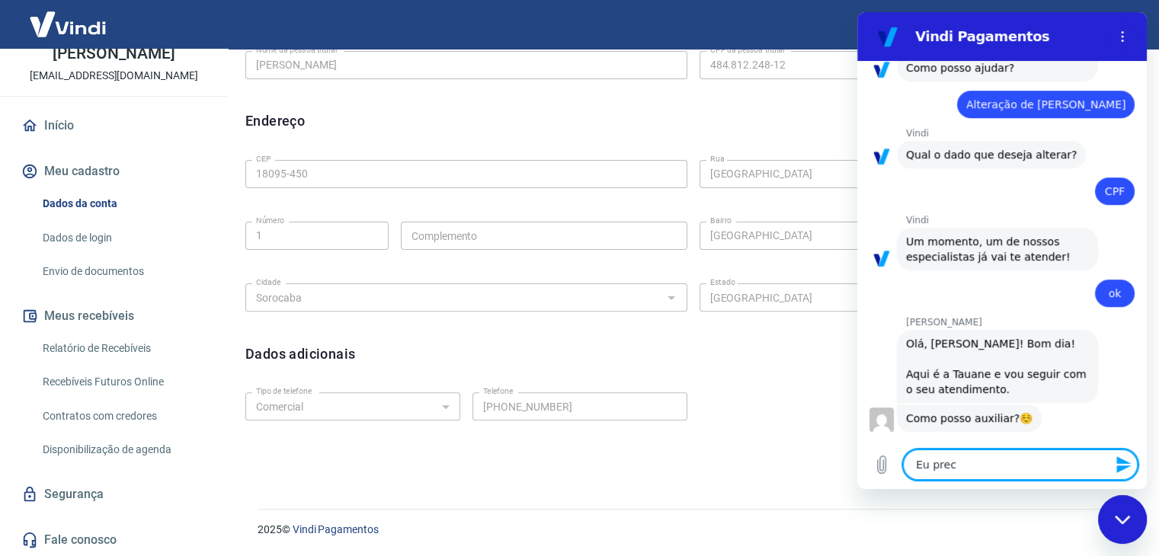
type textarea "x"
type textarea "Eu precis"
type textarea "x"
type textarea "Eu preciso"
type textarea "x"
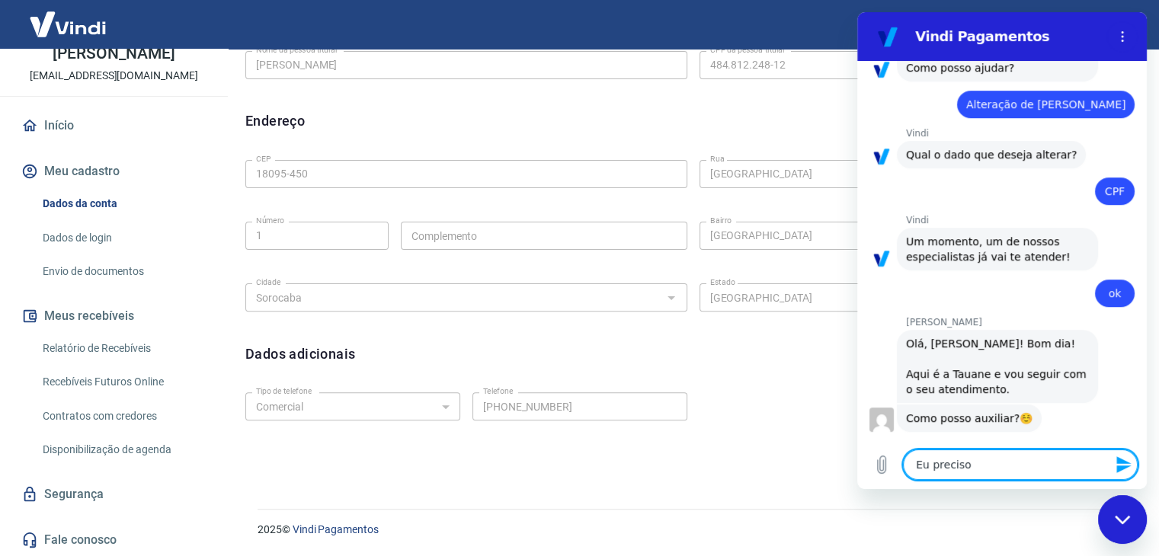
type textarea "Eu preciso"
type textarea "x"
type textarea "Eu preciso a"
type textarea "x"
type textarea "Eu preciso al"
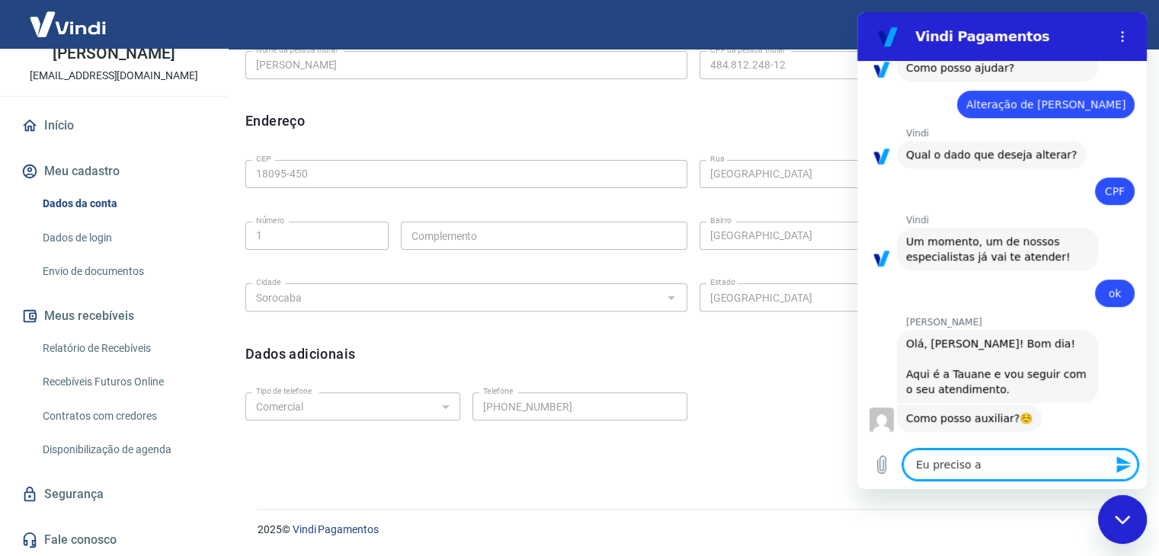
type textarea "x"
type textarea "Eu preciso alt"
type textarea "x"
type textarea "Eu preciso alte"
type textarea "x"
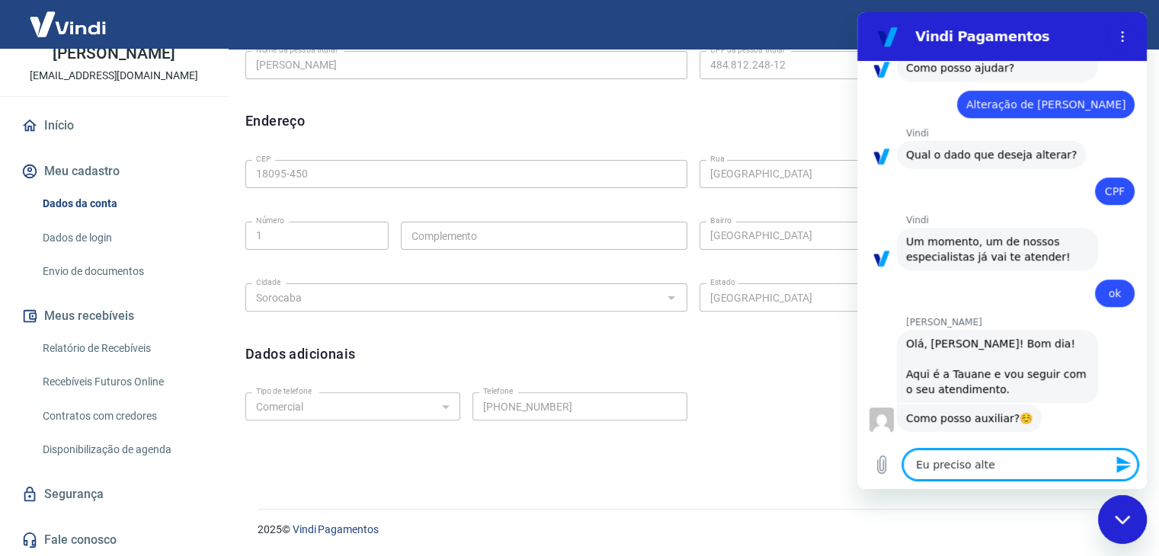
type textarea "Eu preciso alter"
type textarea "x"
type textarea "Eu preciso altera"
type textarea "x"
type textarea "Eu preciso alterar"
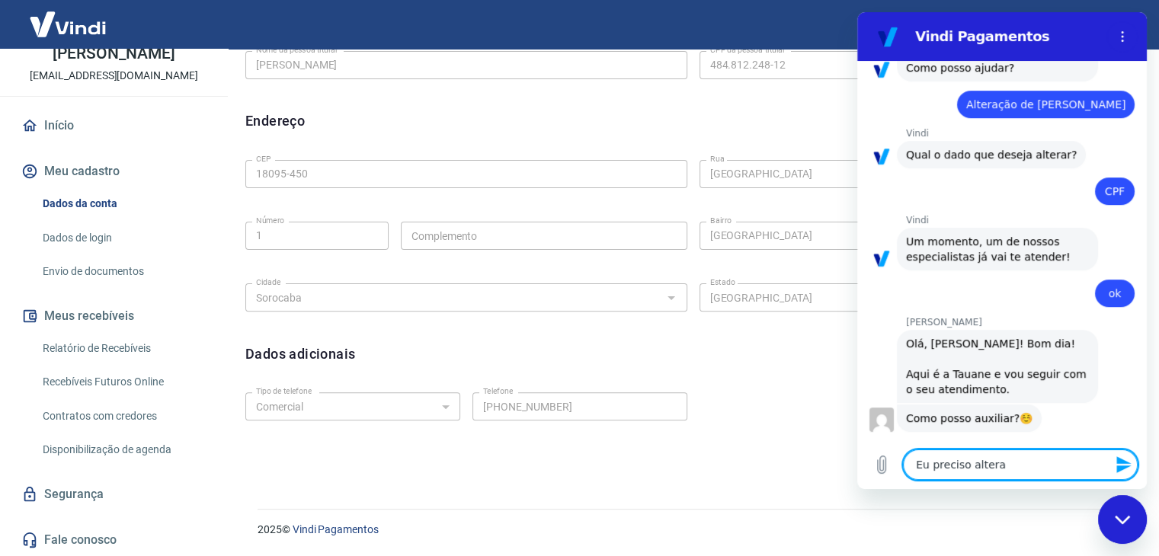
type textarea "x"
type textarea "Eu preciso alterar"
type textarea "x"
type textarea "Eu preciso alterar p"
type textarea "x"
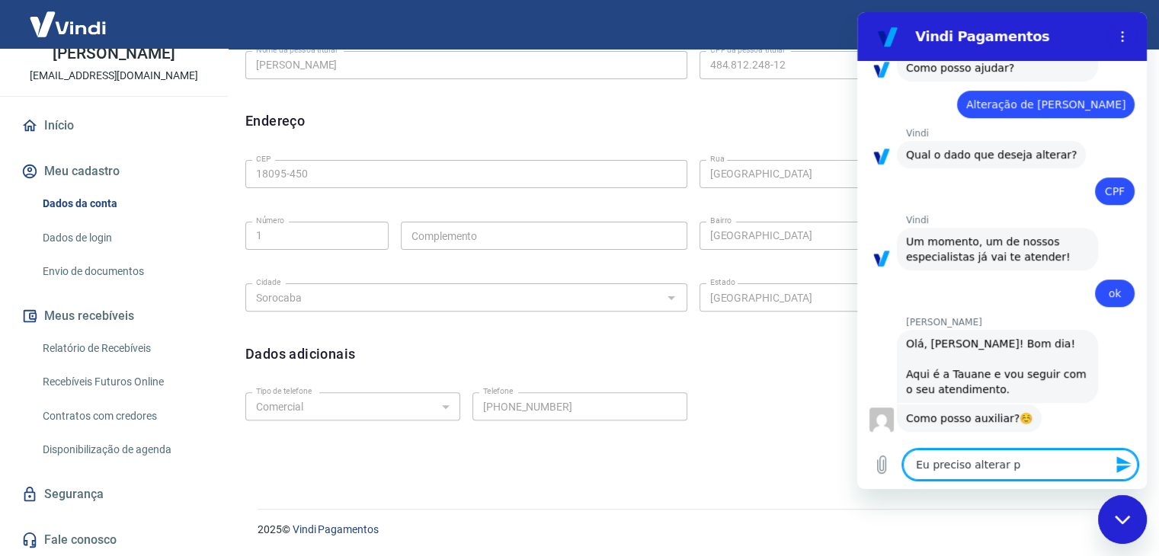
type textarea "Eu preciso alterar p"
type textarea "x"
type textarea "Eu preciso alterar p"
type textarea "x"
type textarea "Eu preciso alterar"
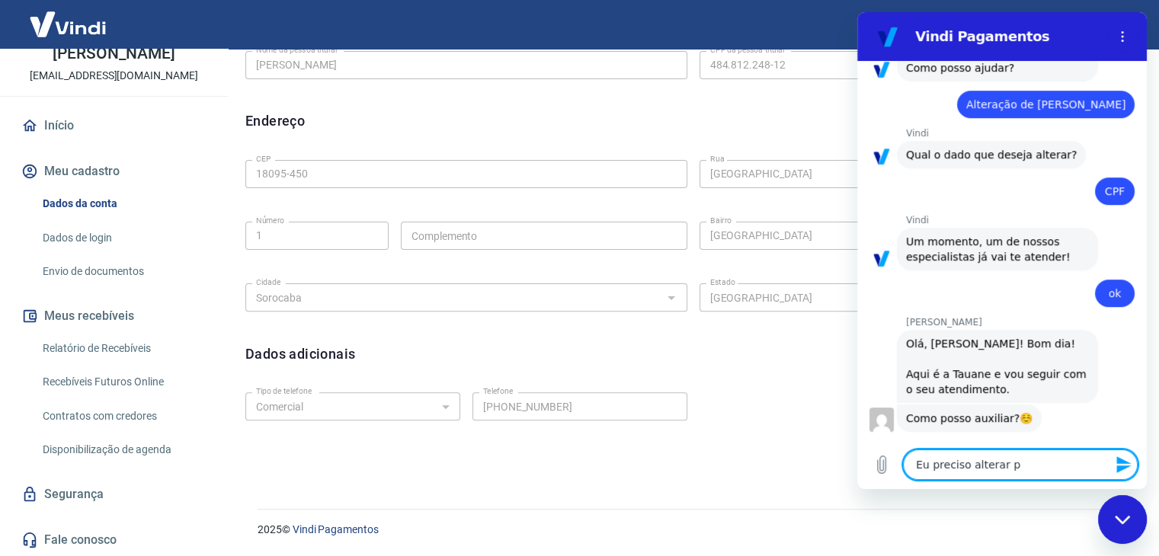
type textarea "x"
type textarea "Eu preciso alterar o"
type textarea "x"
type textarea "Eu preciso alterar o"
type textarea "x"
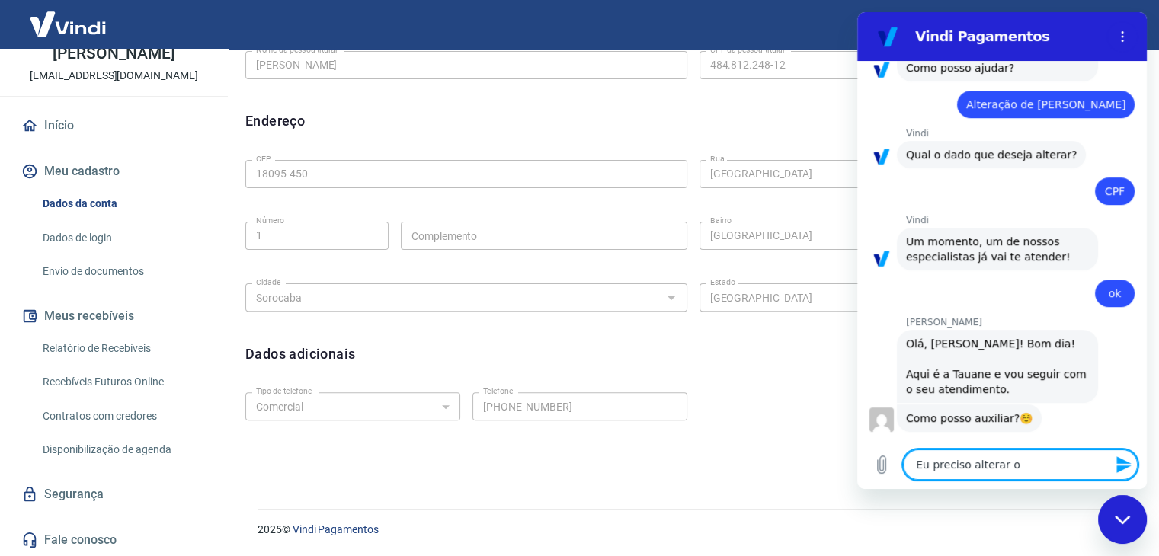
type textarea "Eu preciso alterar o C"
type textarea "x"
type textarea "Eu preciso alterar o CP"
type textarea "x"
type textarea "Eu preciso alterar o CPF"
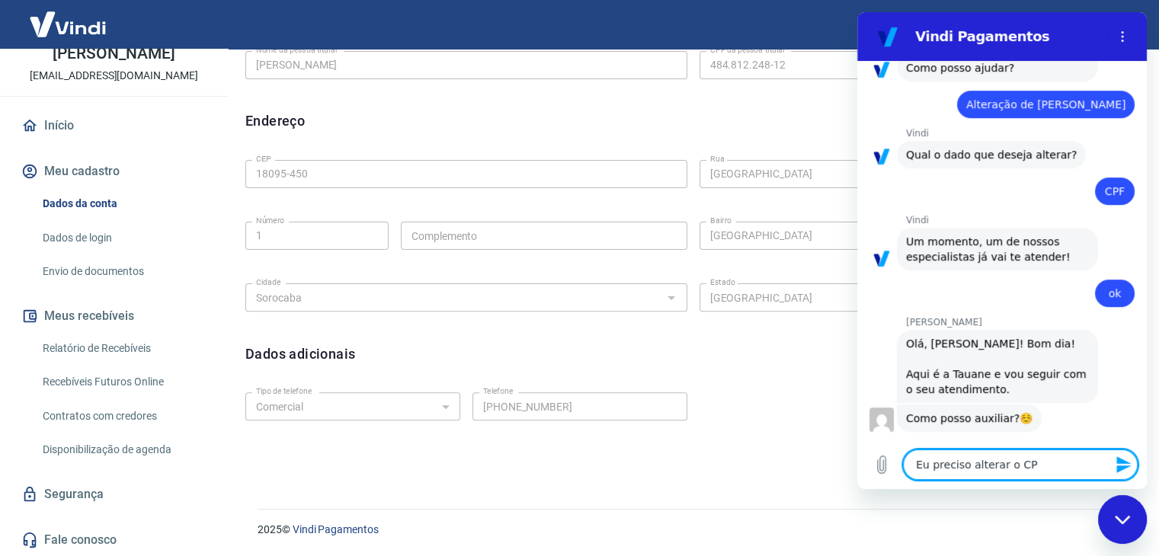
type textarea "x"
type textarea "Eu preciso alterar o CPF"
type textarea "x"
type textarea "Eu preciso alterar o CPF"
type textarea "x"
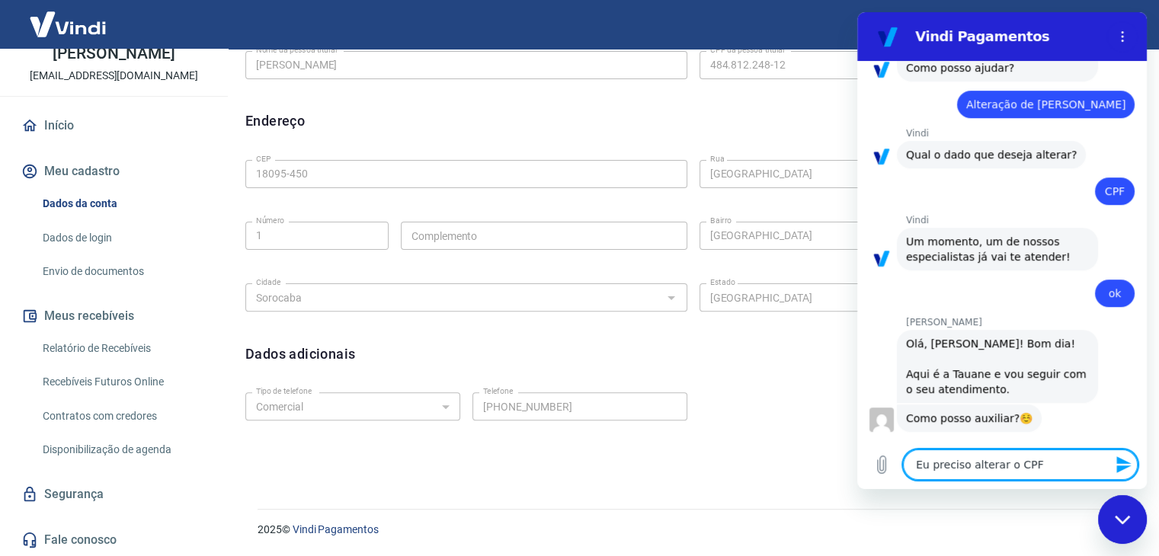
type textarea "Eu preciso alterar o CPF,"
type textarea "x"
type textarea "Eu preciso alterar o CPF,"
type textarea "x"
type textarea "Eu preciso alterar o CPF, m"
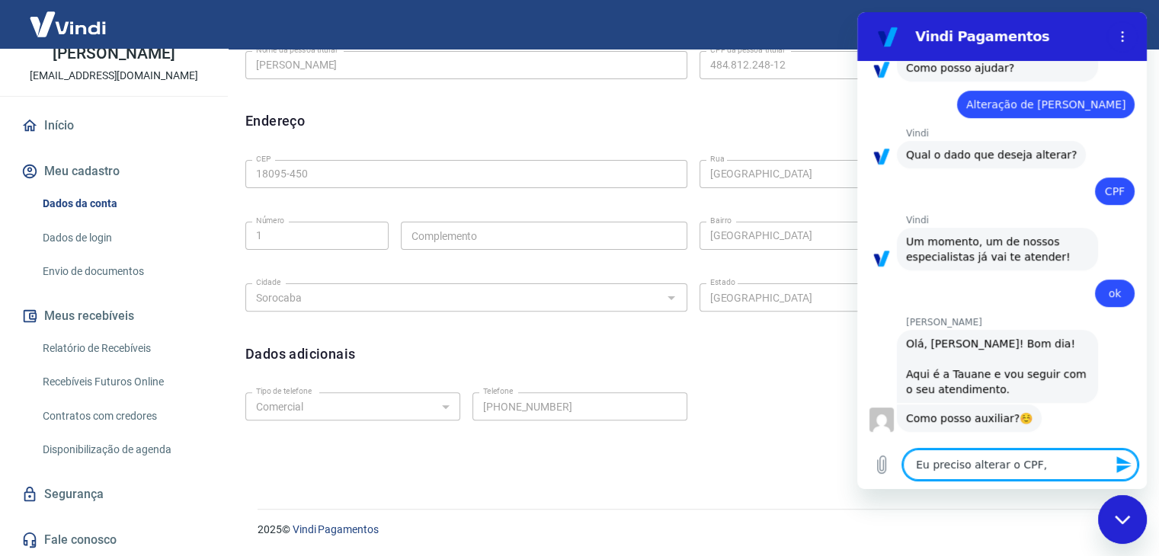
type textarea "x"
type textarea "Eu preciso alterar o CPF, ma"
type textarea "x"
type textarea "Eu preciso alterar o CPF, mas"
type textarea "x"
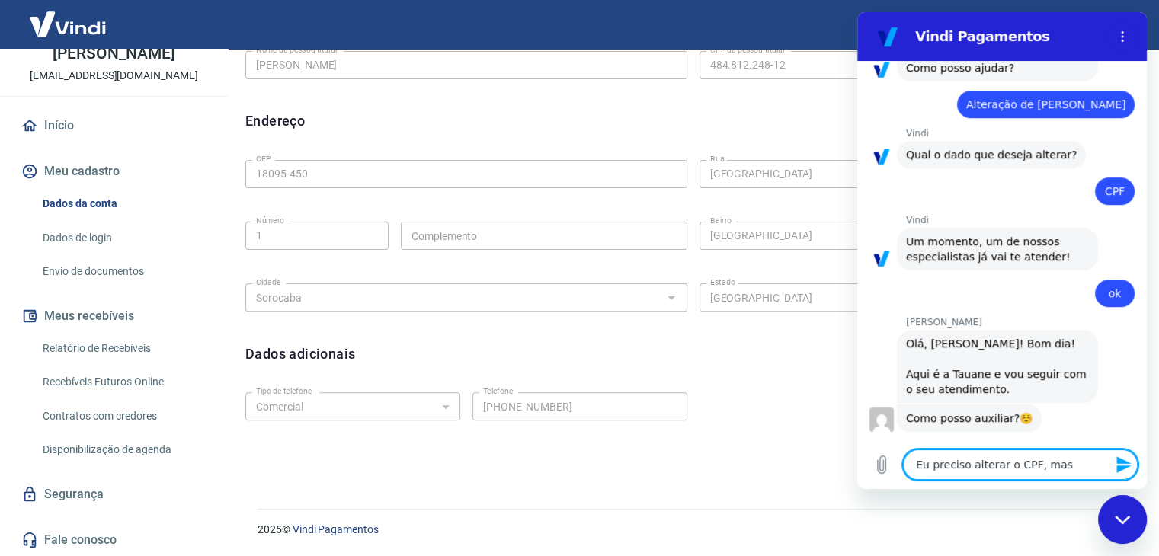
type textarea "Eu preciso alterar o CPF, mas"
type textarea "x"
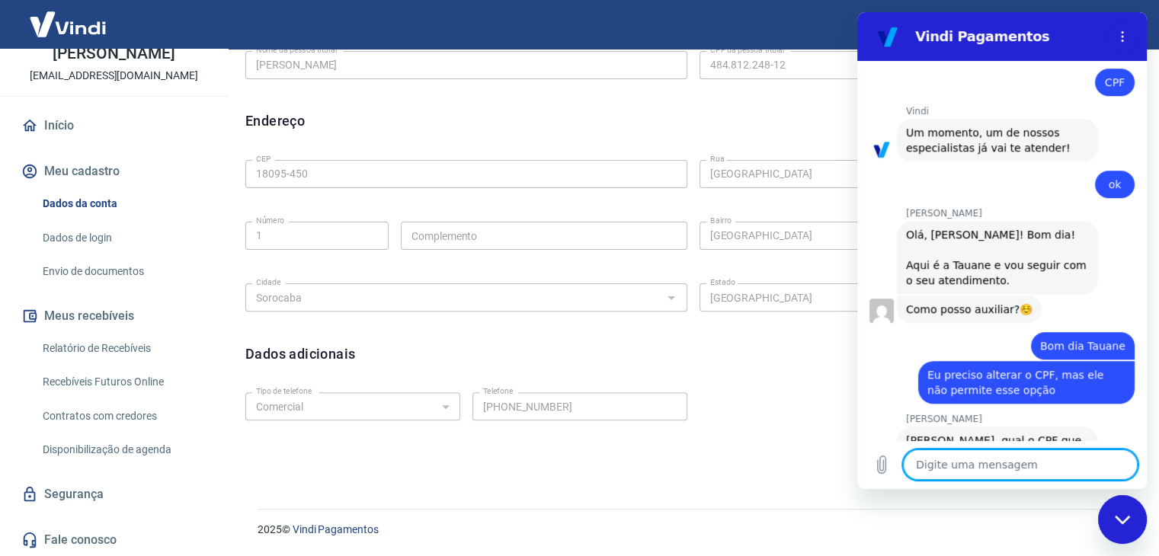
scroll to position [845, 0]
click at [988, 469] on textarea at bounding box center [1020, 465] width 235 height 30
click at [949, 463] on textarea at bounding box center [1020, 465] width 235 height 30
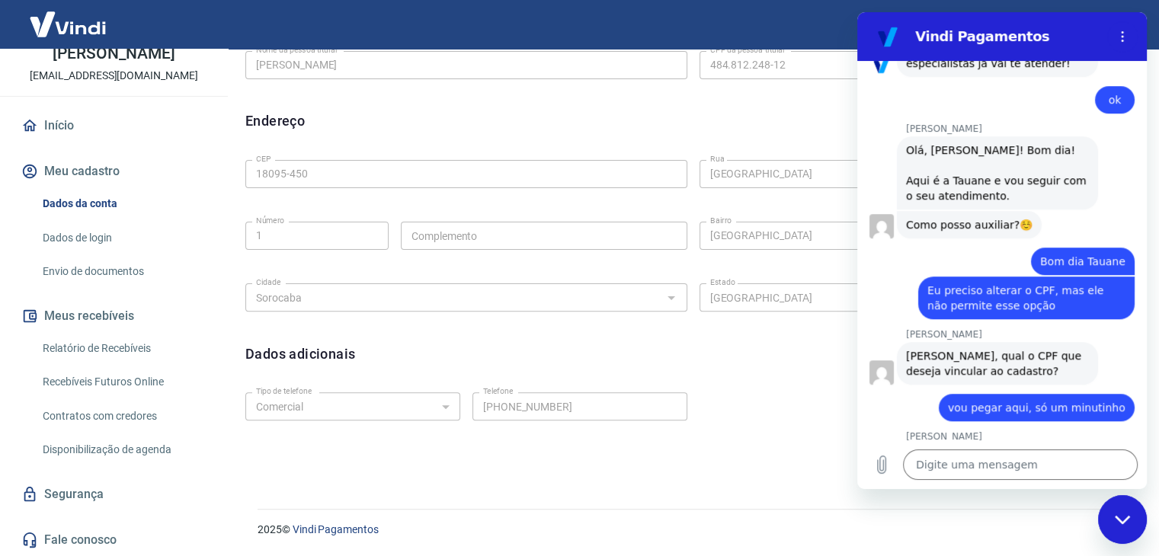
scroll to position [932, 0]
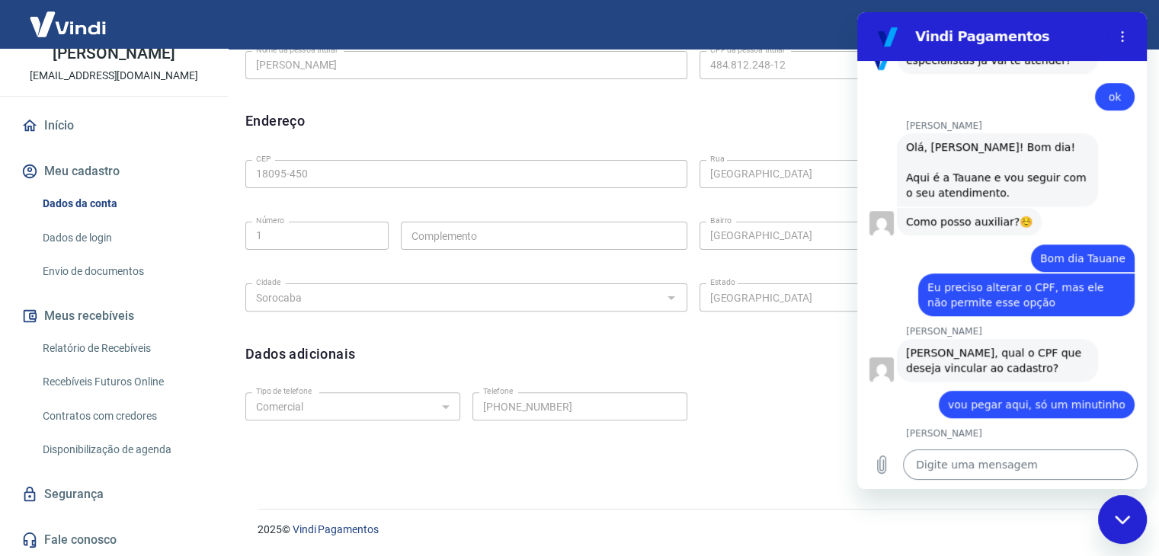
click at [1040, 456] on textarea at bounding box center [1020, 465] width 235 height 30
click at [1023, 467] on textarea at bounding box center [1020, 465] width 235 height 30
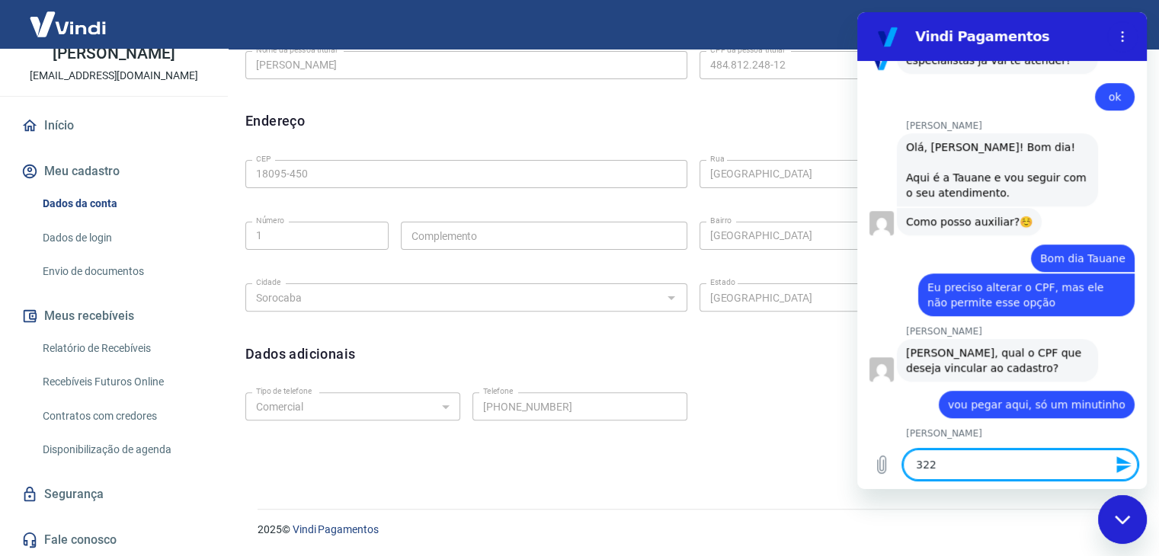
click at [1049, 455] on textarea "322" at bounding box center [1020, 465] width 235 height 30
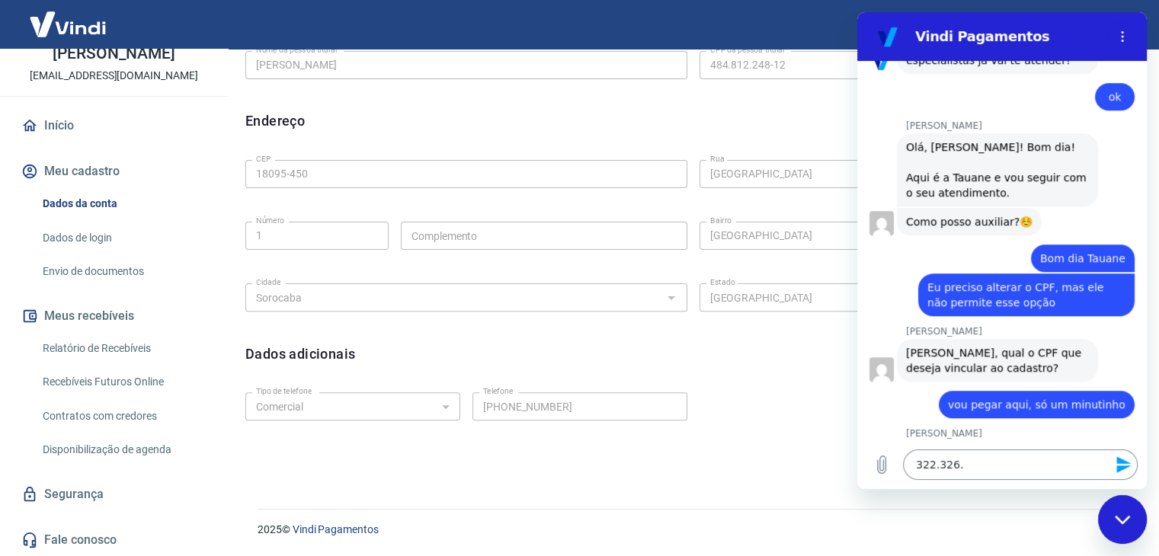
click at [992, 471] on textarea "322.326." at bounding box center [1020, 465] width 235 height 30
click at [1115, 469] on icon "Enviar mensagem" at bounding box center [1124, 465] width 18 height 18
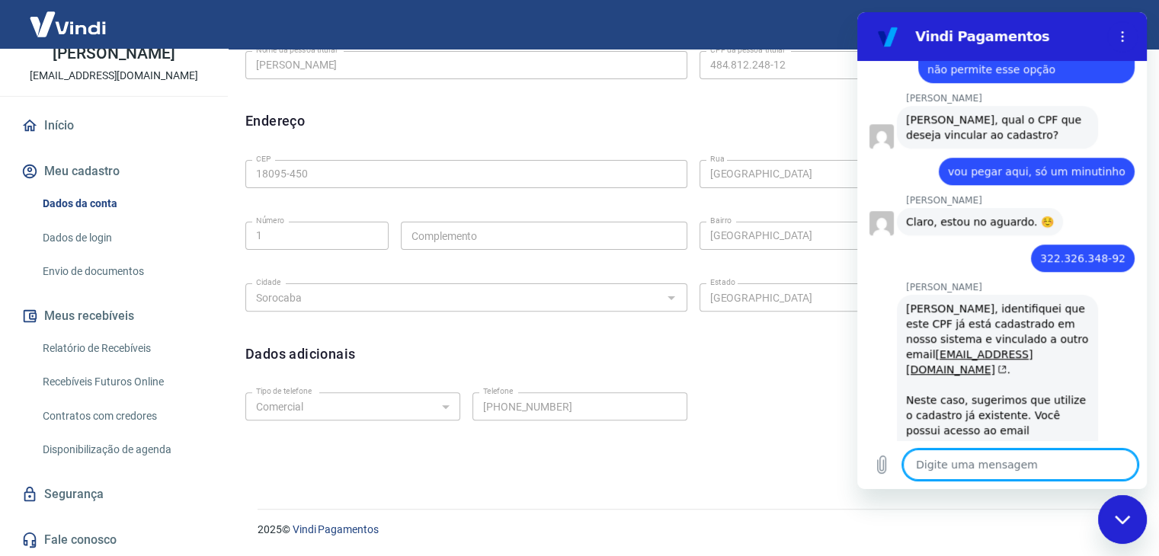
scroll to position [1170, 0]
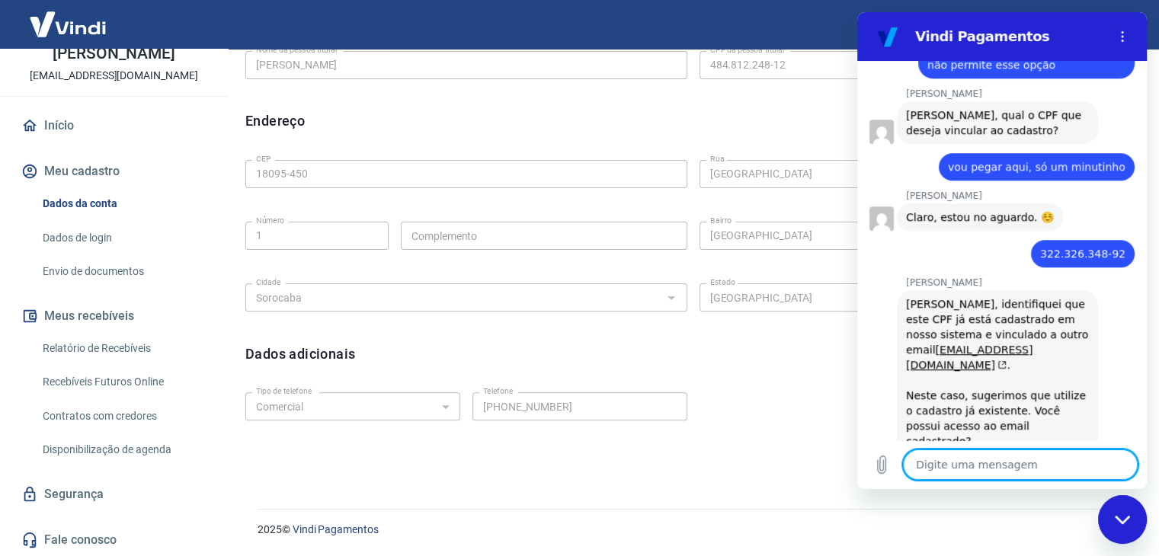
click at [981, 461] on textarea at bounding box center [1020, 465] width 235 height 30
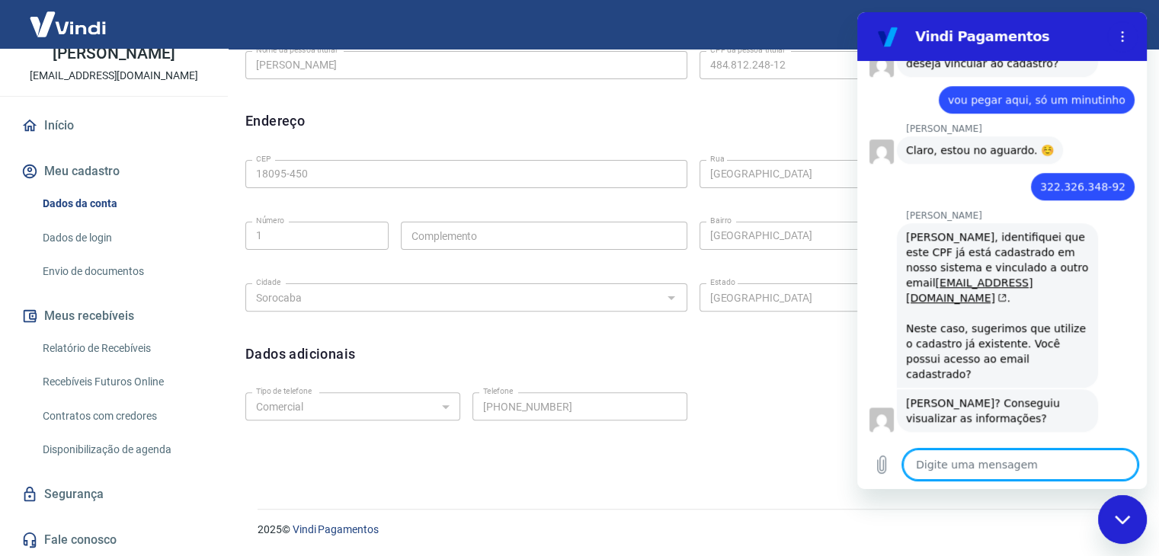
scroll to position [1235, 0]
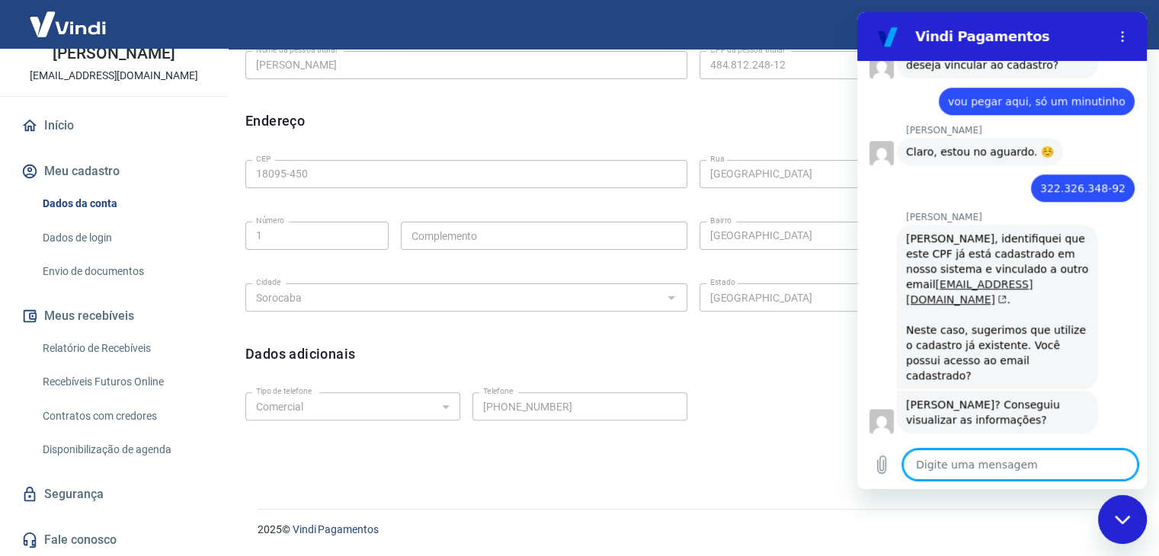
click at [1021, 278] on link "[EMAIL_ADDRESS][DOMAIN_NAME]" at bounding box center [969, 291] width 127 height 27
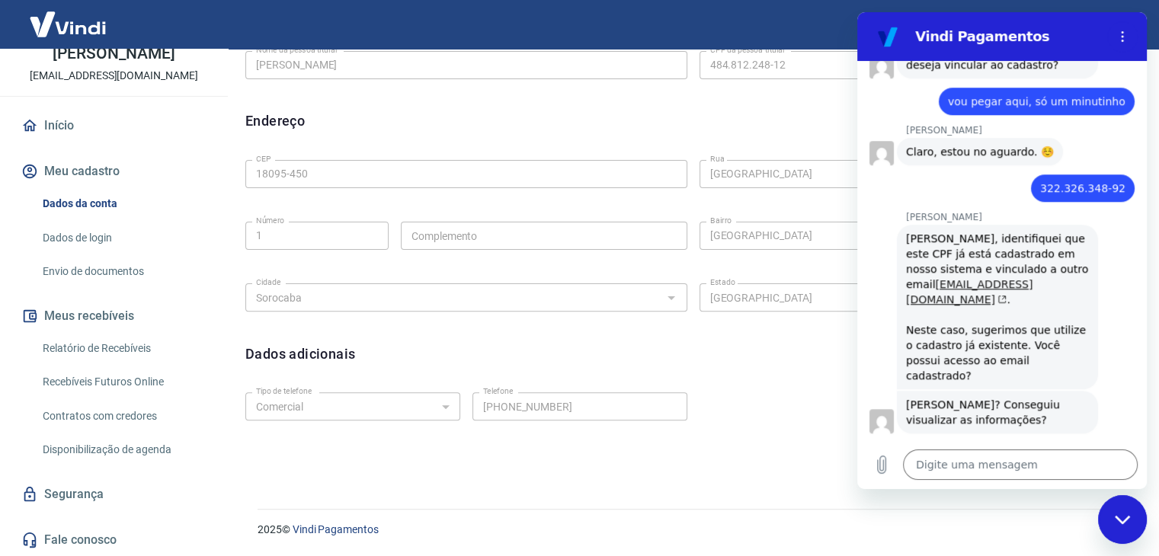
click at [1021, 278] on link "[EMAIL_ADDRESS][DOMAIN_NAME]" at bounding box center [969, 291] width 127 height 27
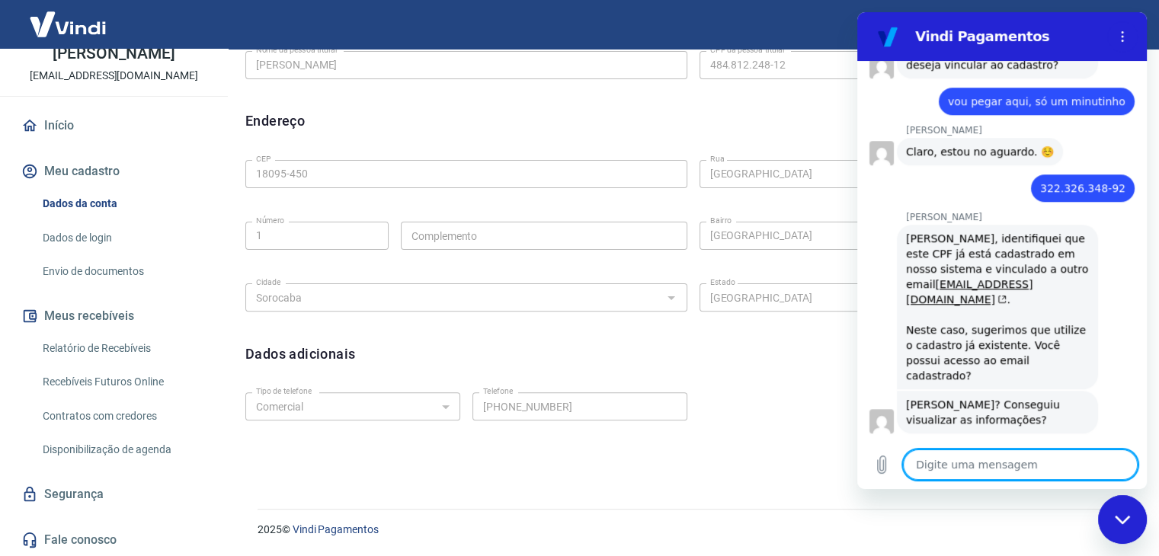
click at [1022, 467] on textarea at bounding box center [1020, 465] width 235 height 30
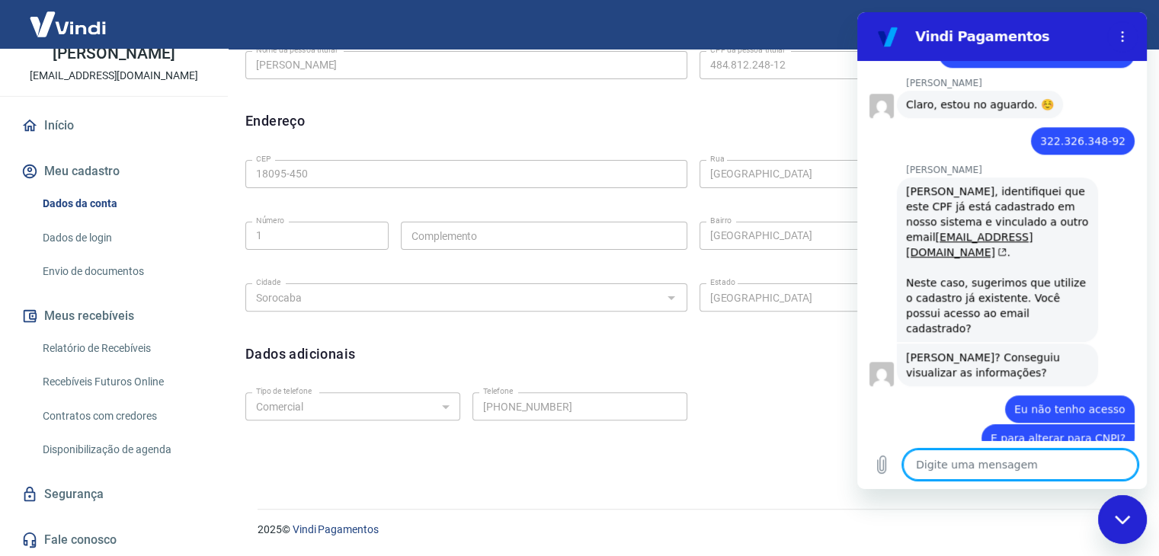
scroll to position [1286, 0]
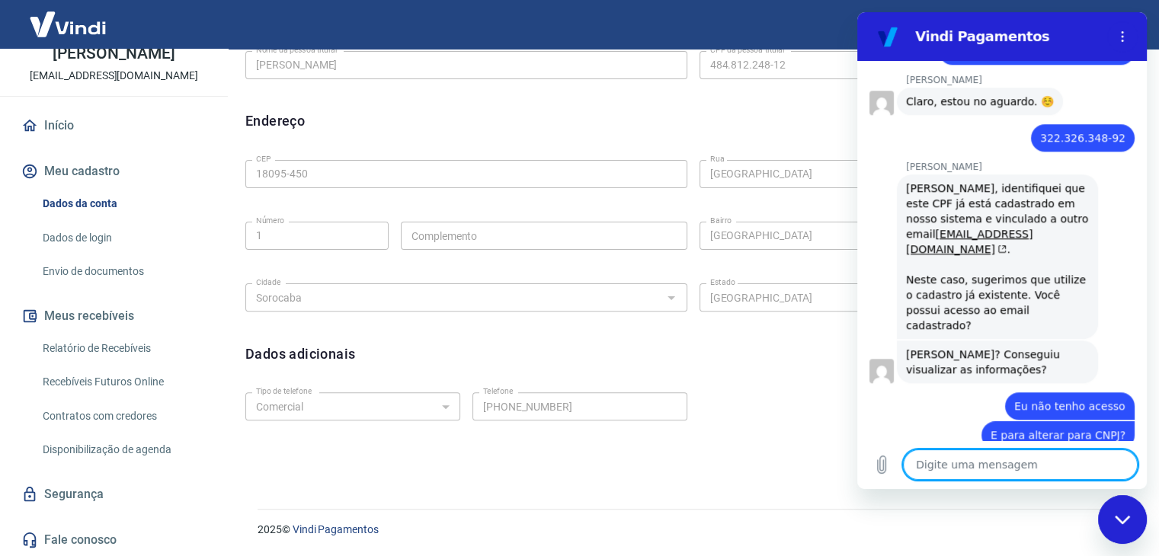
paste textarea "37.970.626/0001-30"
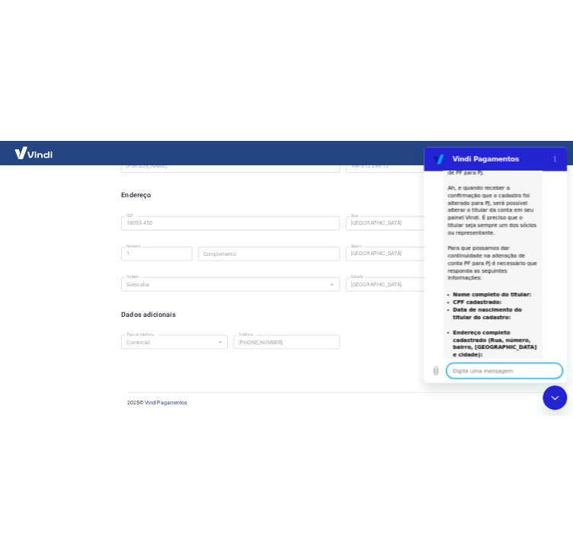
scroll to position [358, 0]
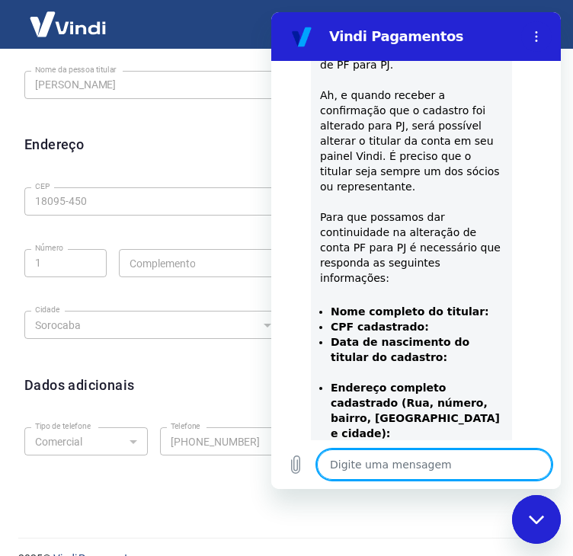
click at [421, 475] on textarea at bounding box center [434, 465] width 235 height 30
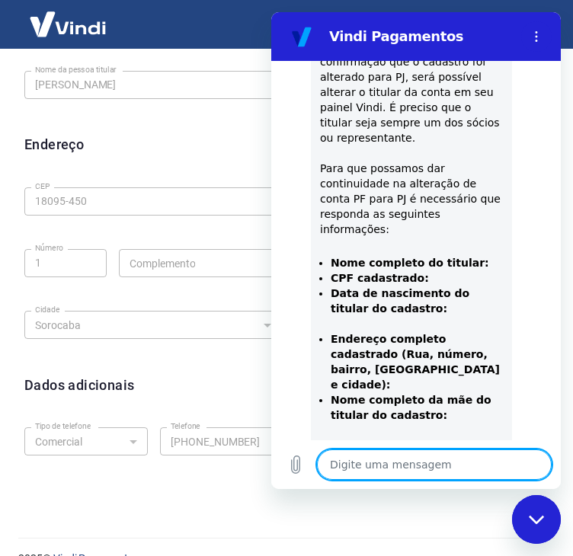
scroll to position [1891, 0]
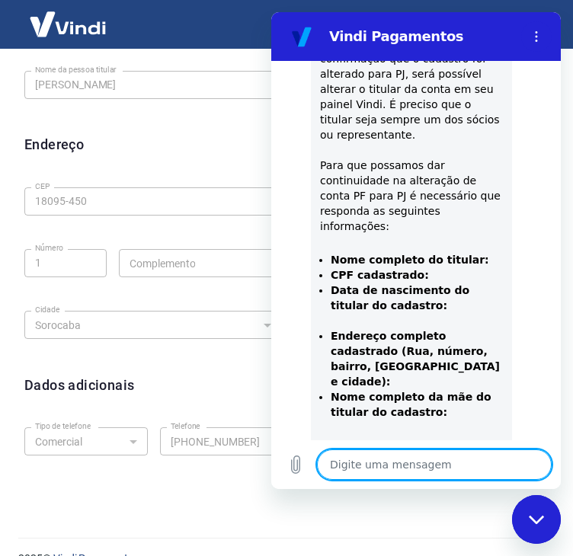
click at [469, 460] on textarea at bounding box center [434, 465] width 235 height 30
paste textarea "R. [PERSON_NAME][STREET_ADDRESS]"
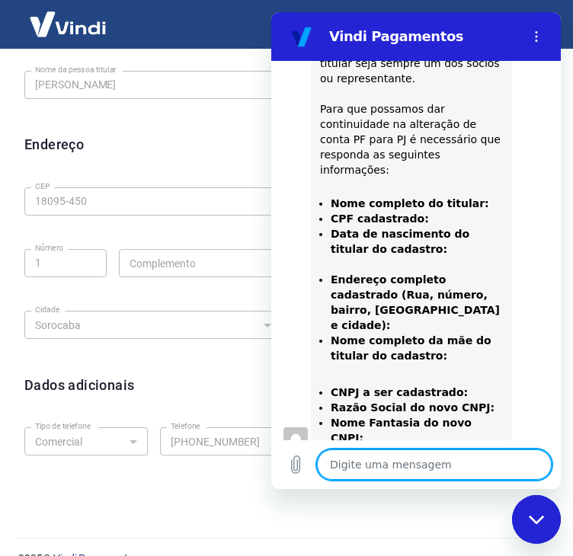
scroll to position [1950, 0]
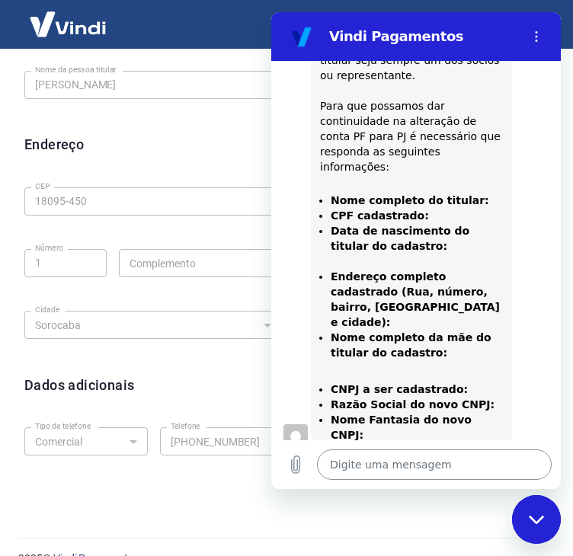
click at [408, 461] on textarea at bounding box center [434, 465] width 235 height 30
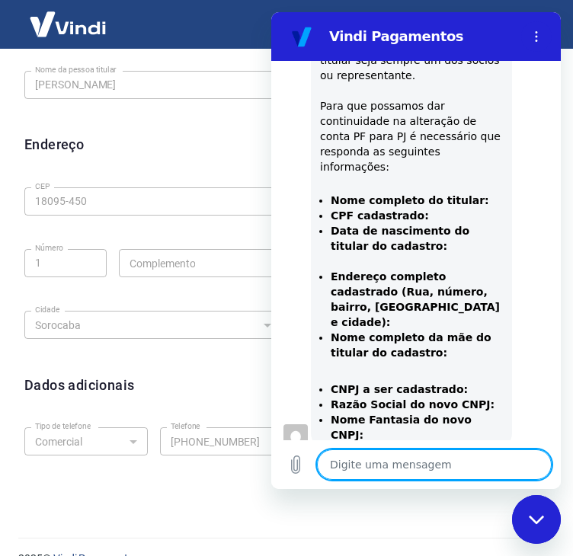
paste textarea "37.970.626/0001-30"
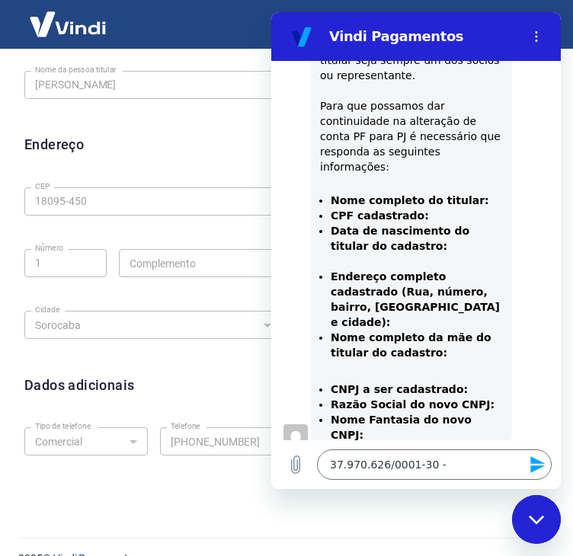
click at [451, 482] on div "Digite uma mensagem 37.970.626/0001-30 - x" at bounding box center [416, 465] width 290 height 49
click at [460, 465] on textarea "37.970.626/0001-30 -" at bounding box center [434, 465] width 235 height 30
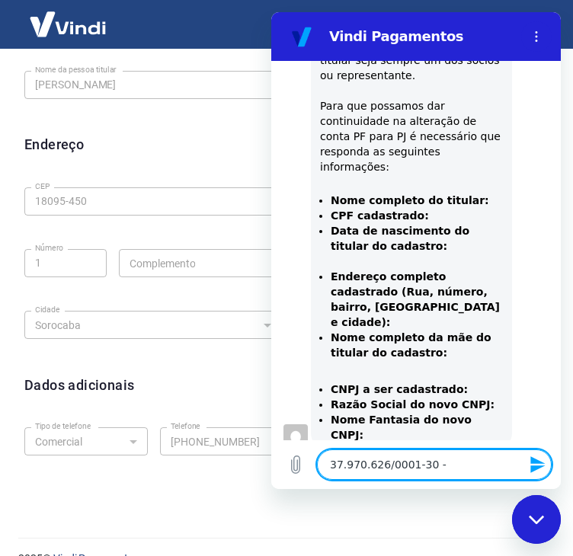
paste textarea "GDS SANEAMENTO AMBIENTAL LTDA"
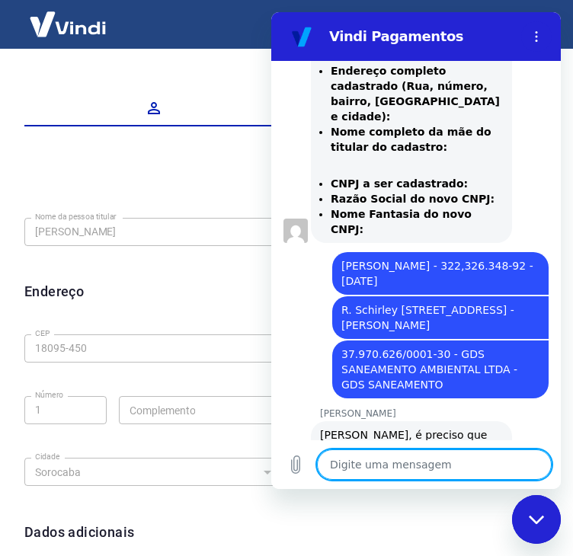
scroll to position [206, 0]
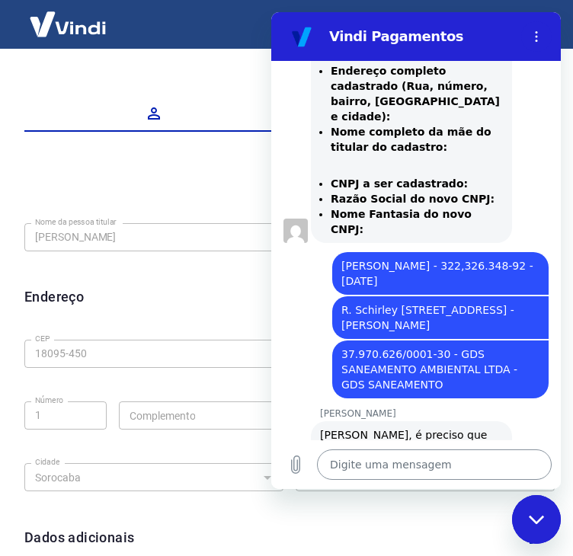
drag, startPoint x: 514, startPoint y: 412, endPoint x: 476, endPoint y: 464, distance: 64.8
click at [476, 464] on textarea at bounding box center [434, 465] width 235 height 30
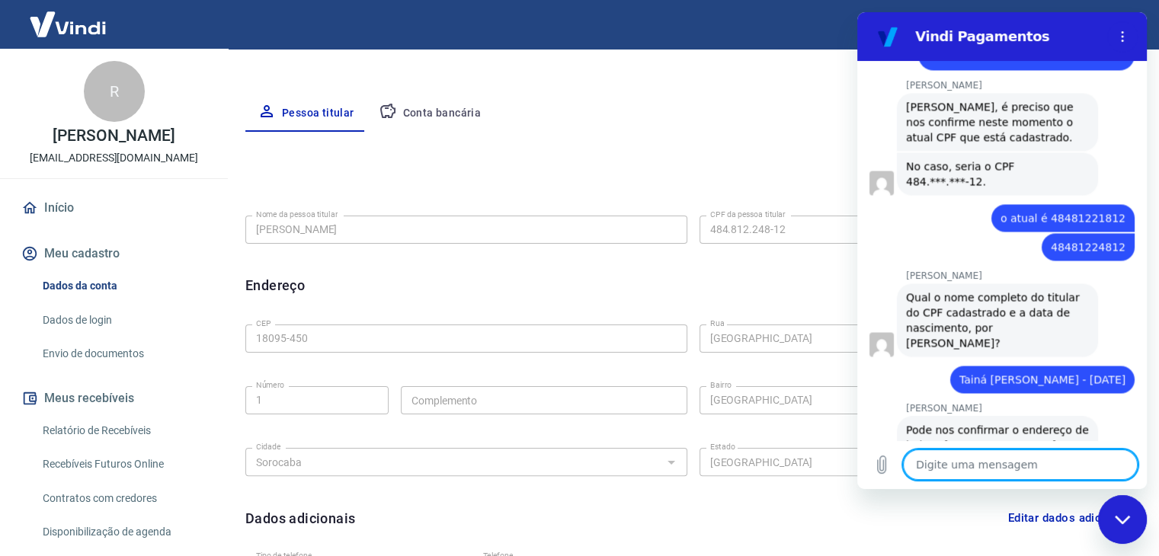
scroll to position [2487, 0]
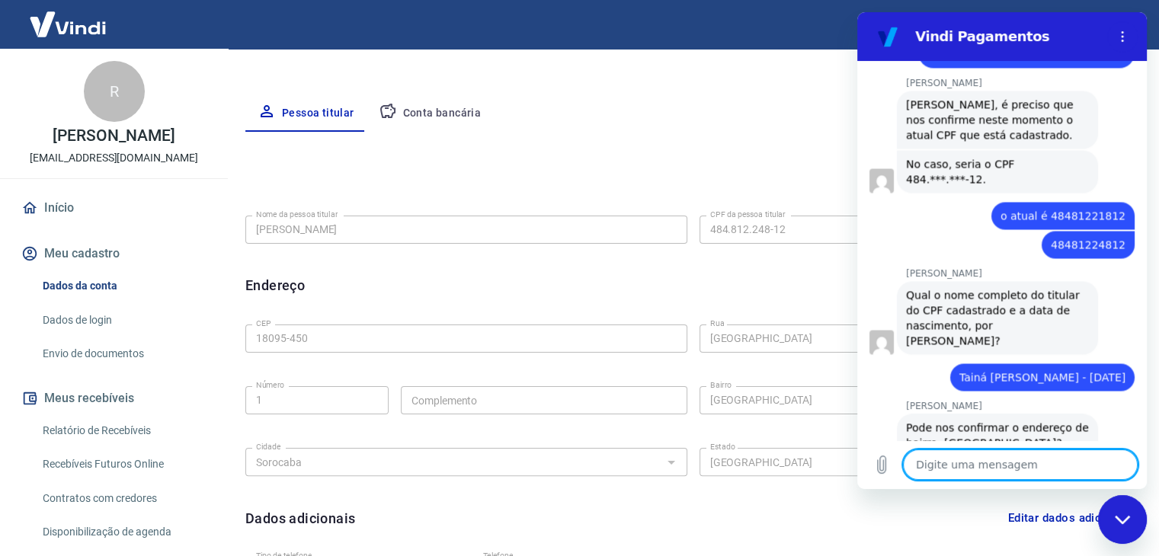
click at [1011, 467] on textarea at bounding box center [1020, 465] width 235 height 30
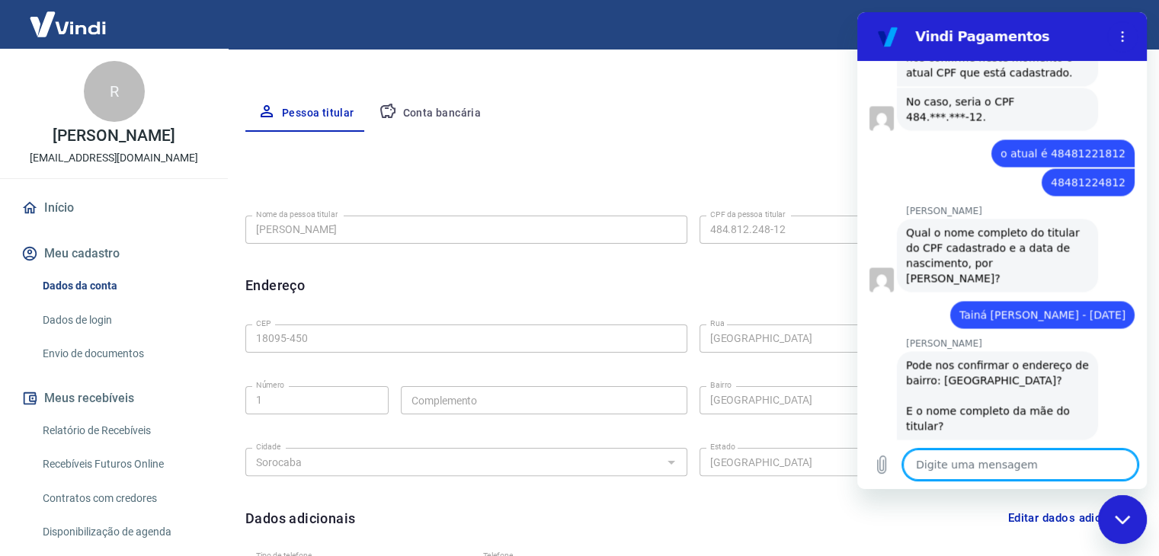
scroll to position [2552, 0]
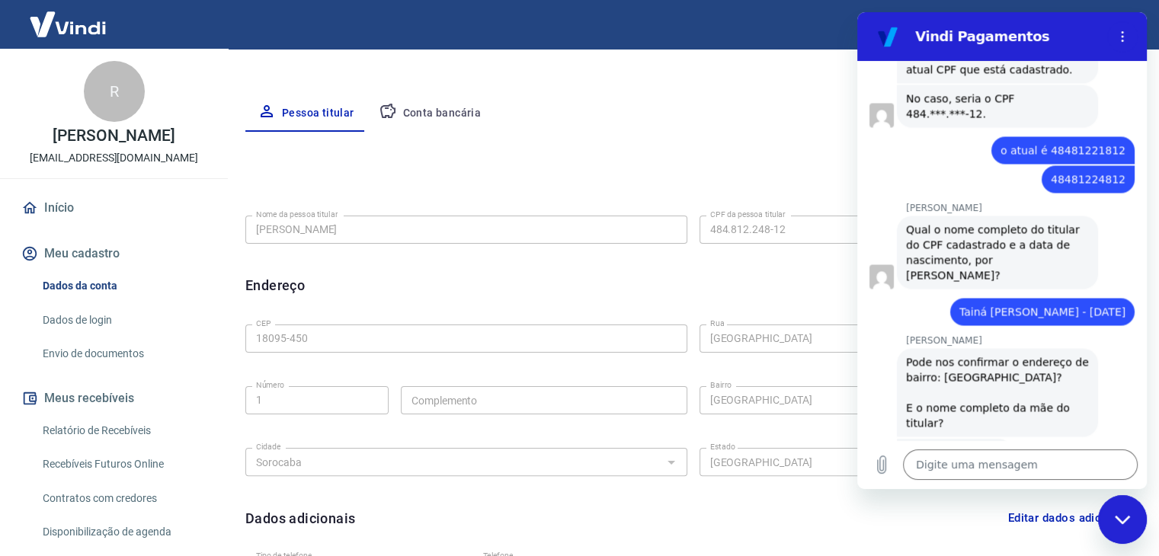
drag, startPoint x: 1062, startPoint y: 230, endPoint x: 1131, endPoint y: 265, distance: 77.0
click at [1131, 347] on div "[PERSON_NAME] diz: Pode nos confirmar o endereço de bairro: [GEOGRAPHIC_DATA]? …" at bounding box center [1008, 392] width 277 height 90
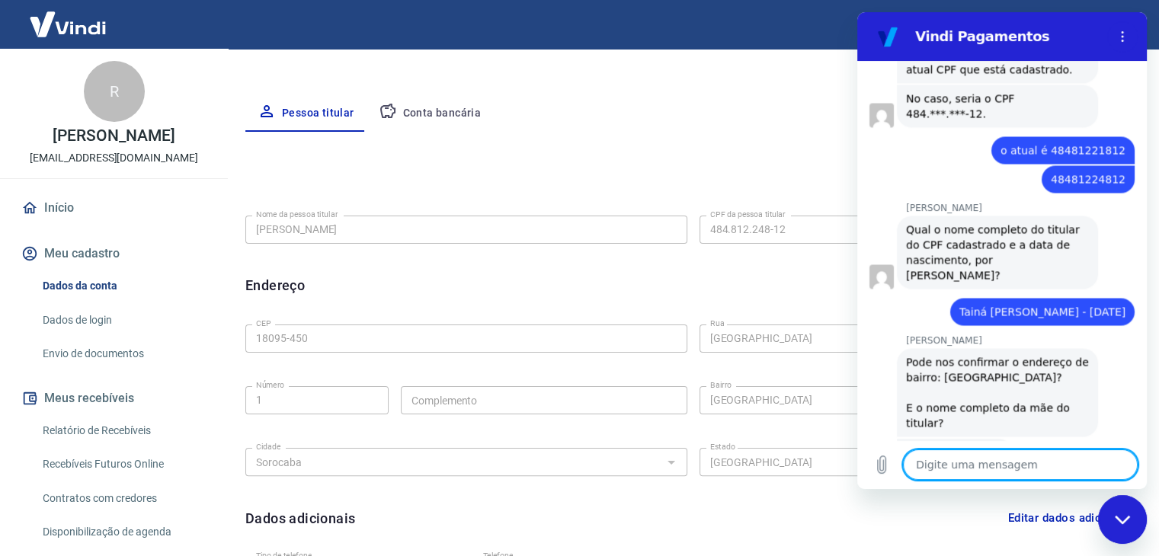
click at [1043, 462] on textarea at bounding box center [1020, 465] width 235 height 30
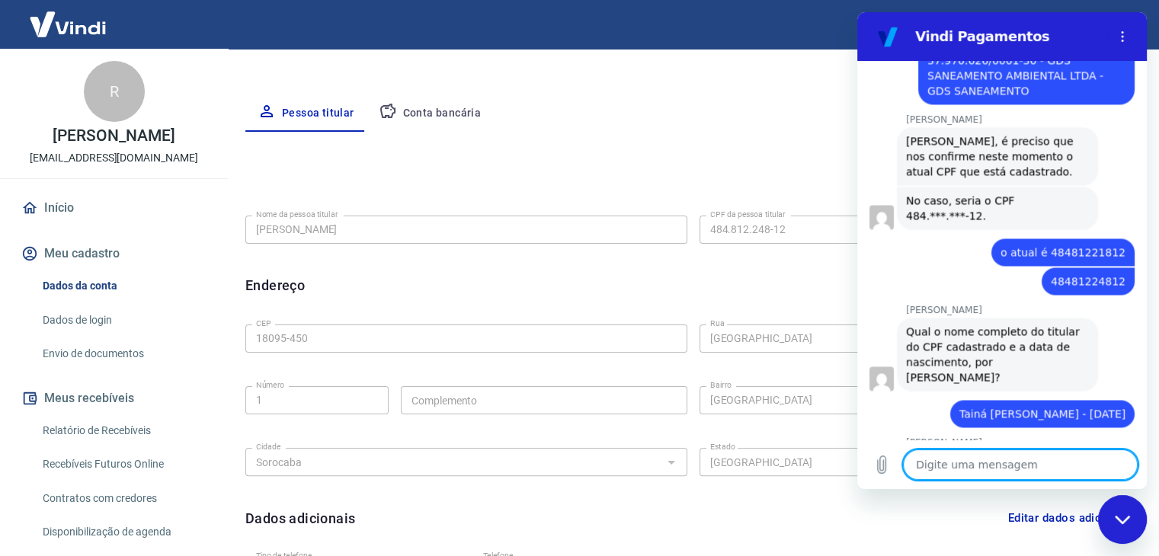
scroll to position [2755, 0]
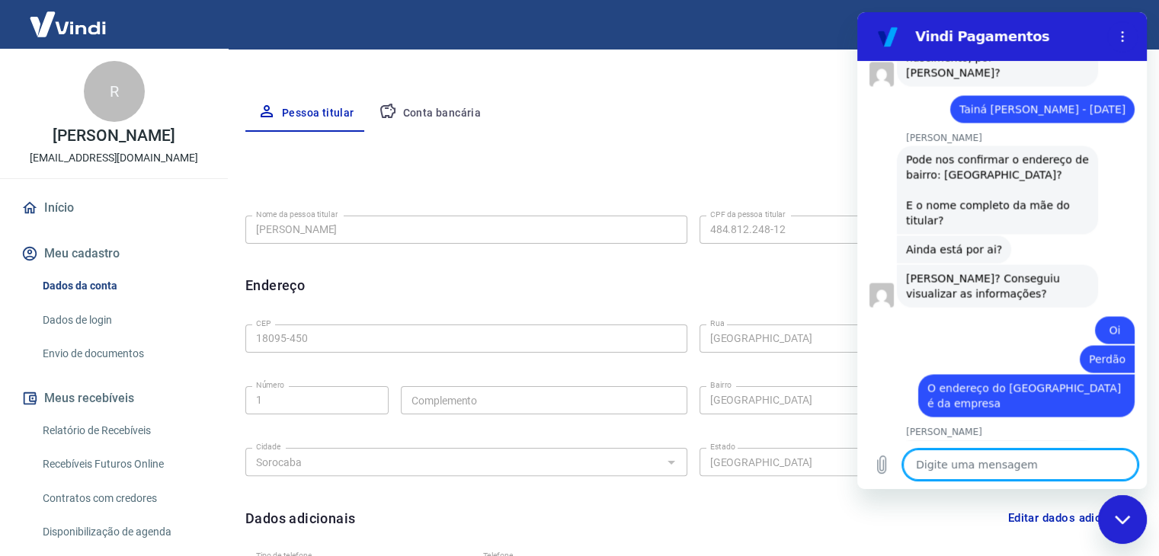
click at [972, 466] on textarea at bounding box center [1020, 465] width 235 height 30
paste textarea "R. [PERSON_NAME][STREET_ADDRESS]"
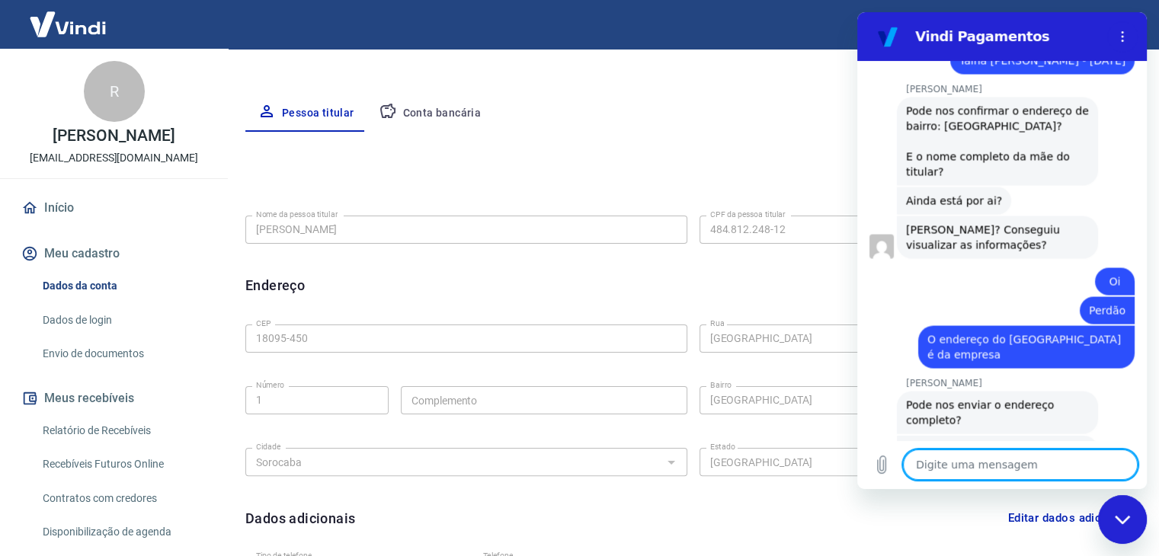
scroll to position [2807, 0]
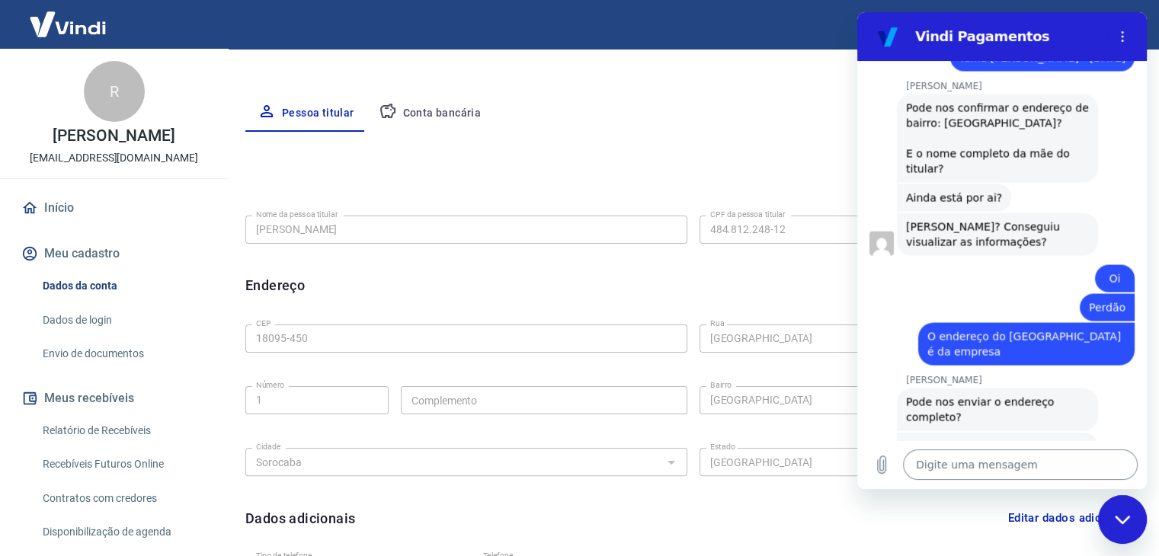
click at [957, 473] on textarea at bounding box center [1020, 465] width 235 height 30
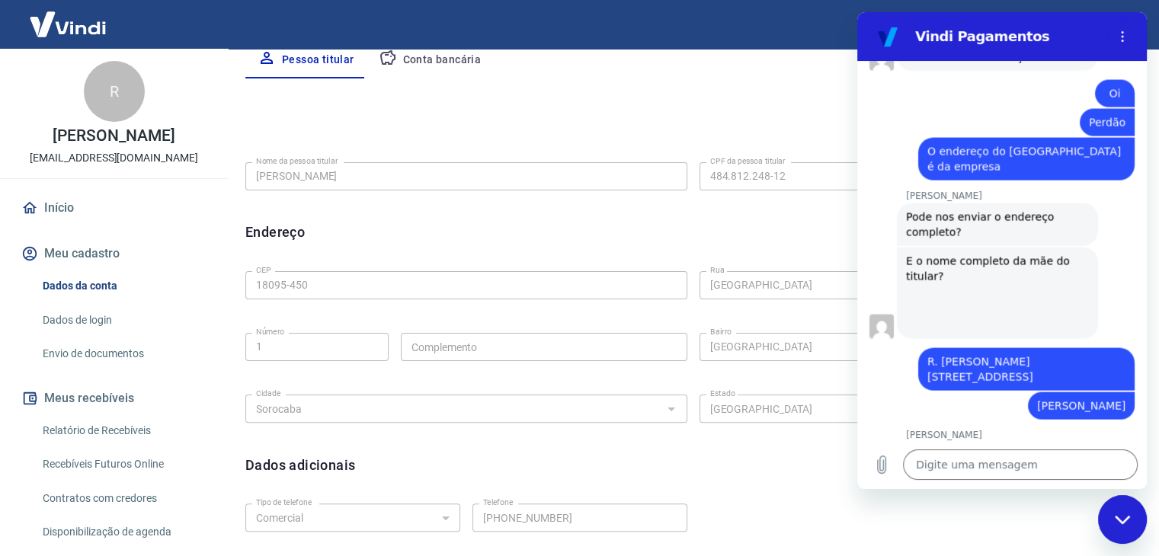
scroll to position [331, 0]
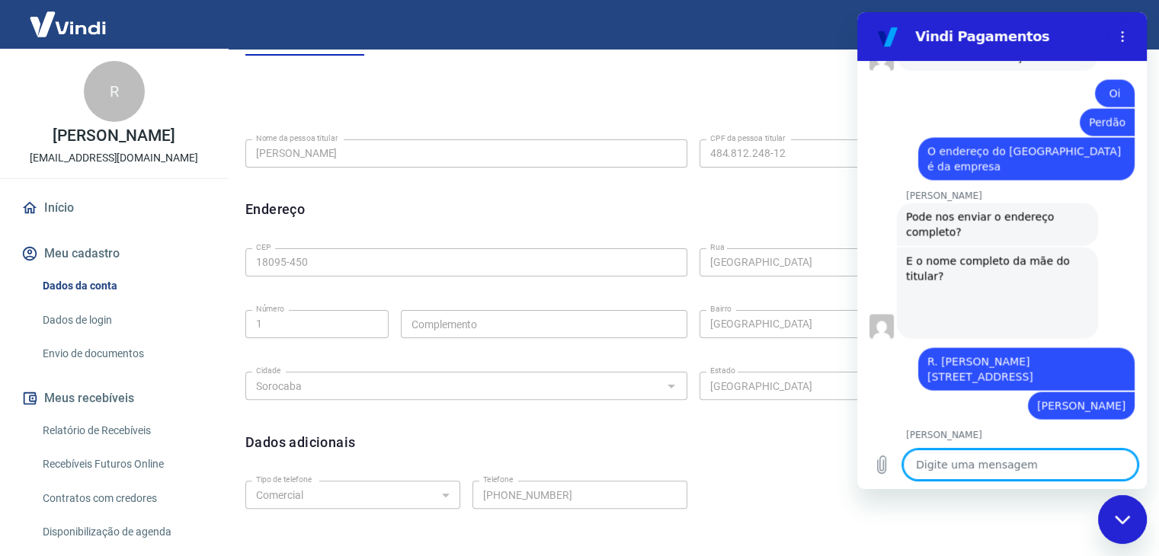
click at [977, 473] on textarea at bounding box center [1020, 465] width 235 height 30
paste textarea "R. Cap. [PERSON_NAME][STREET_ADDRESS]"
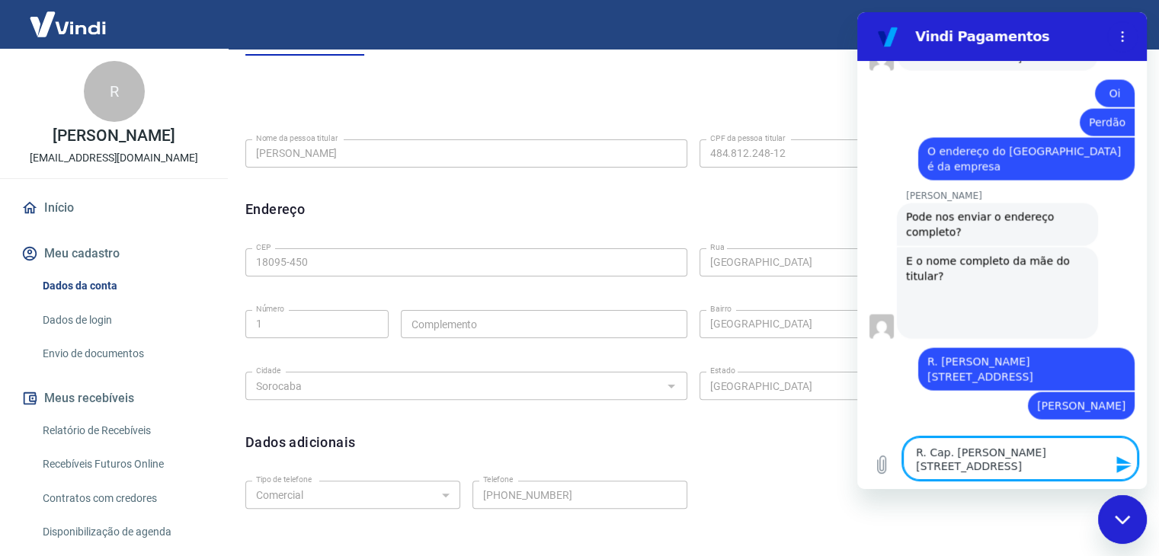
drag, startPoint x: 1084, startPoint y: 467, endPoint x: 884, endPoint y: 448, distance: 200.6
click at [884, 448] on div "Digite uma mensagem R. Cap. [PERSON_NAME][STREET_ADDRESS] x" at bounding box center [1002, 458] width 290 height 61
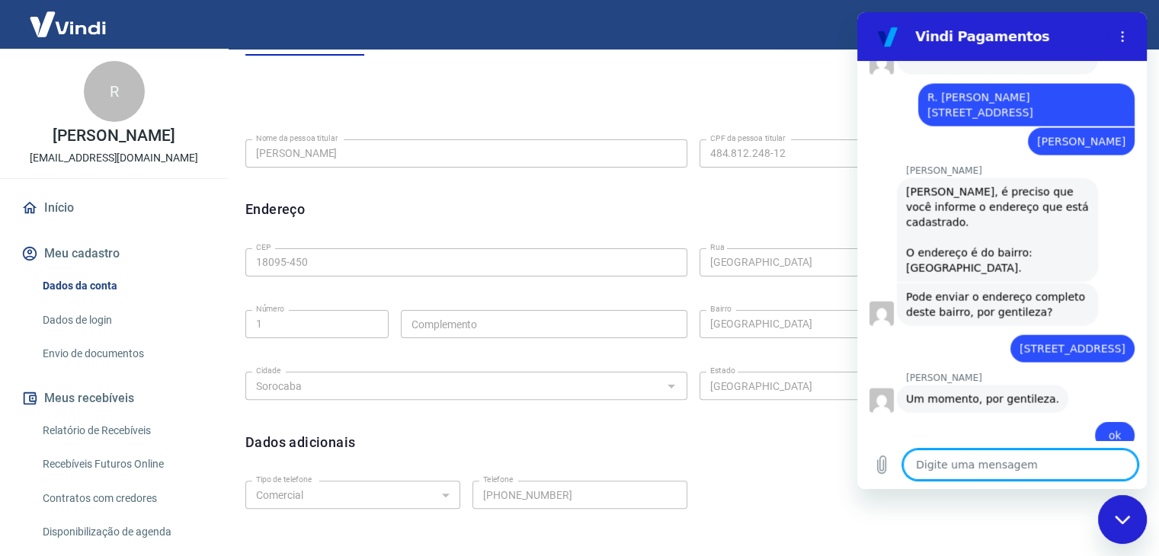
scroll to position [3285, 0]
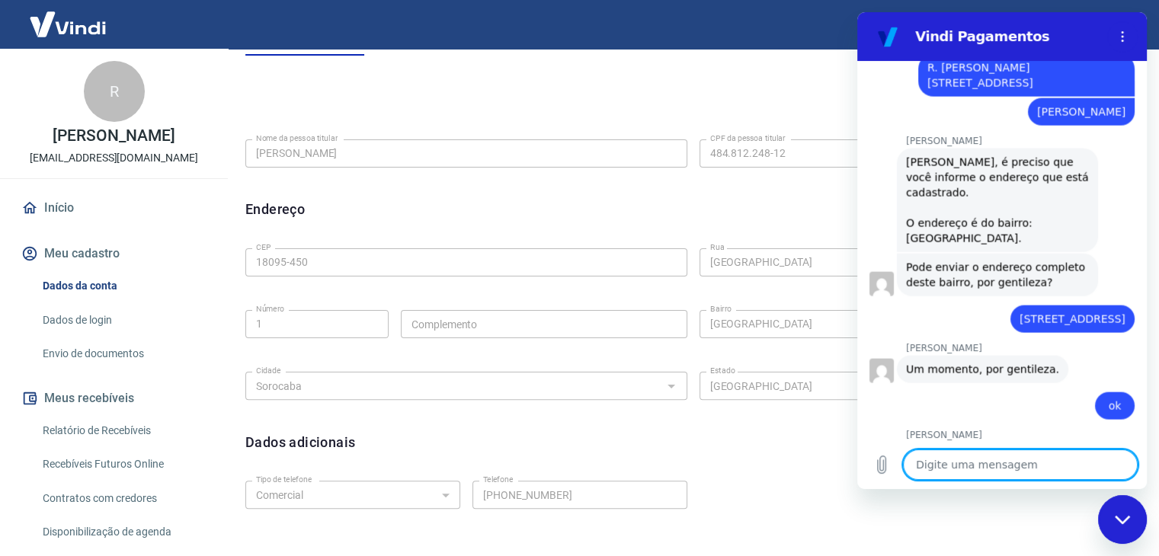
click at [983, 455] on textarea at bounding box center [1020, 465] width 235 height 30
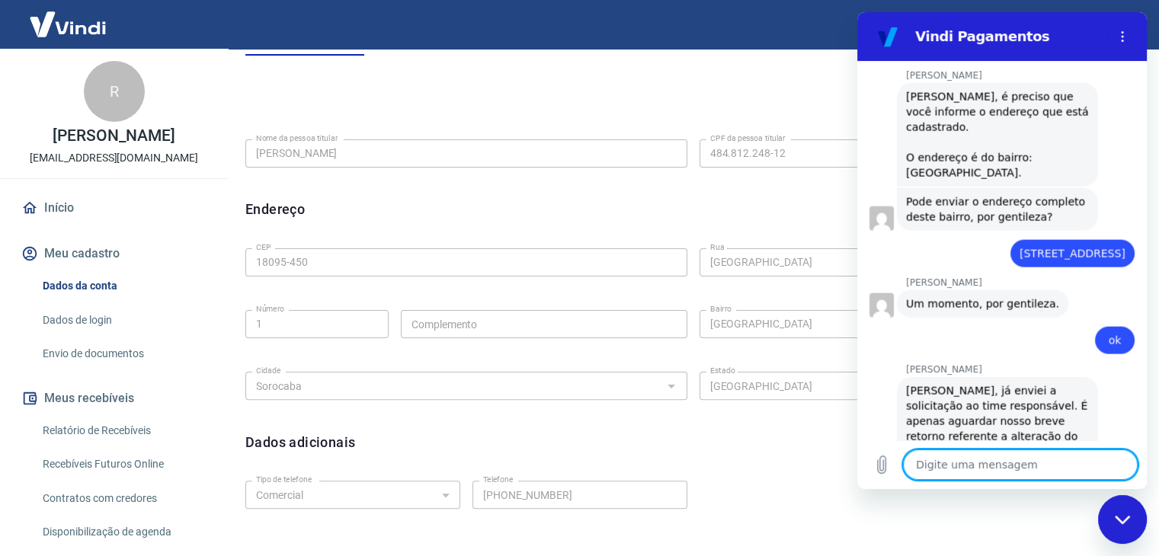
scroll to position [3417, 0]
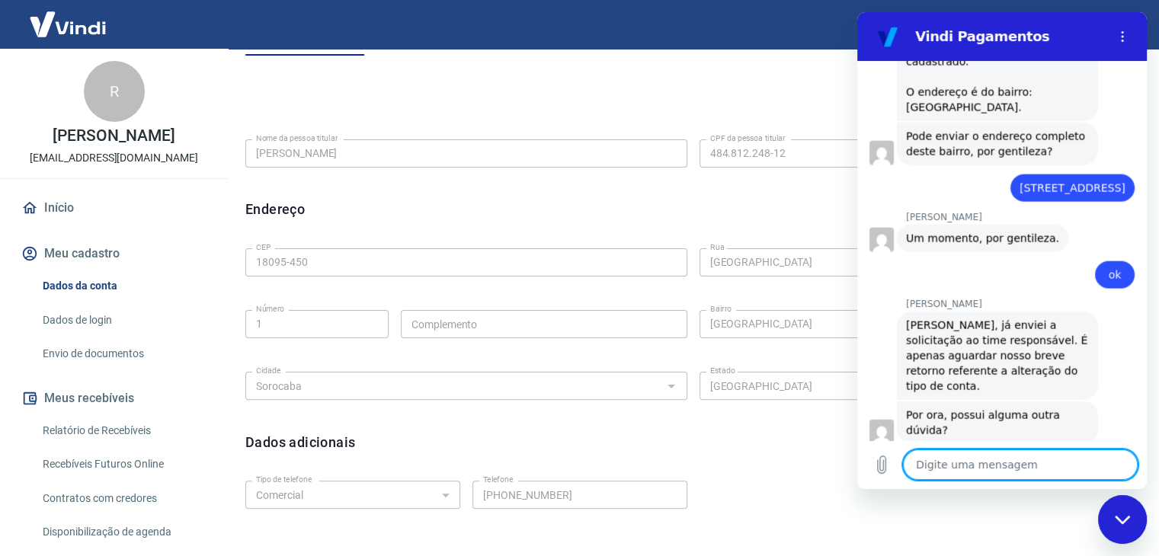
click at [1007, 465] on textarea at bounding box center [1020, 465] width 235 height 30
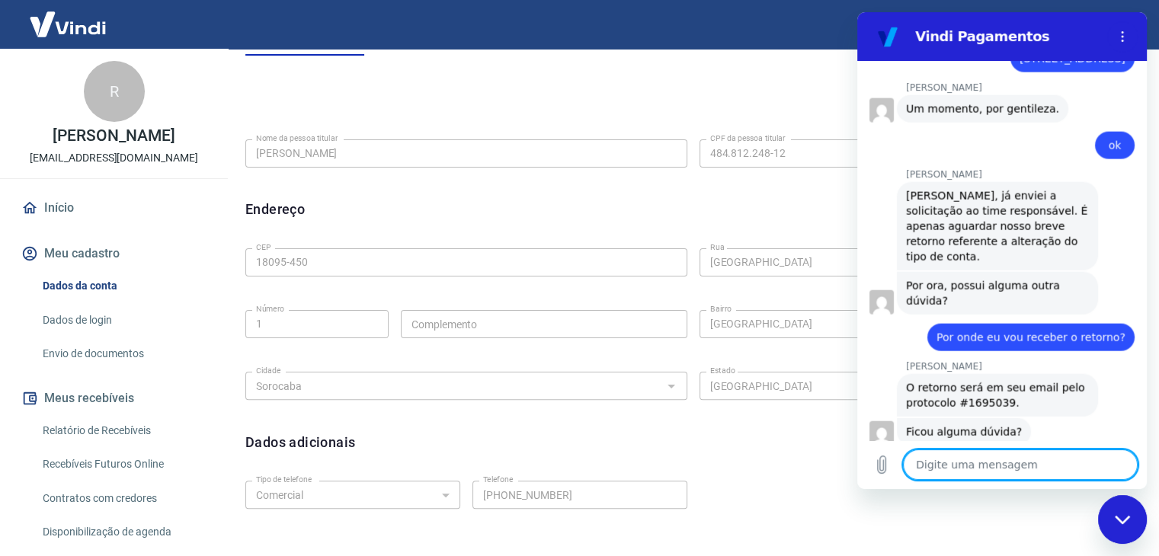
scroll to position [3549, 0]
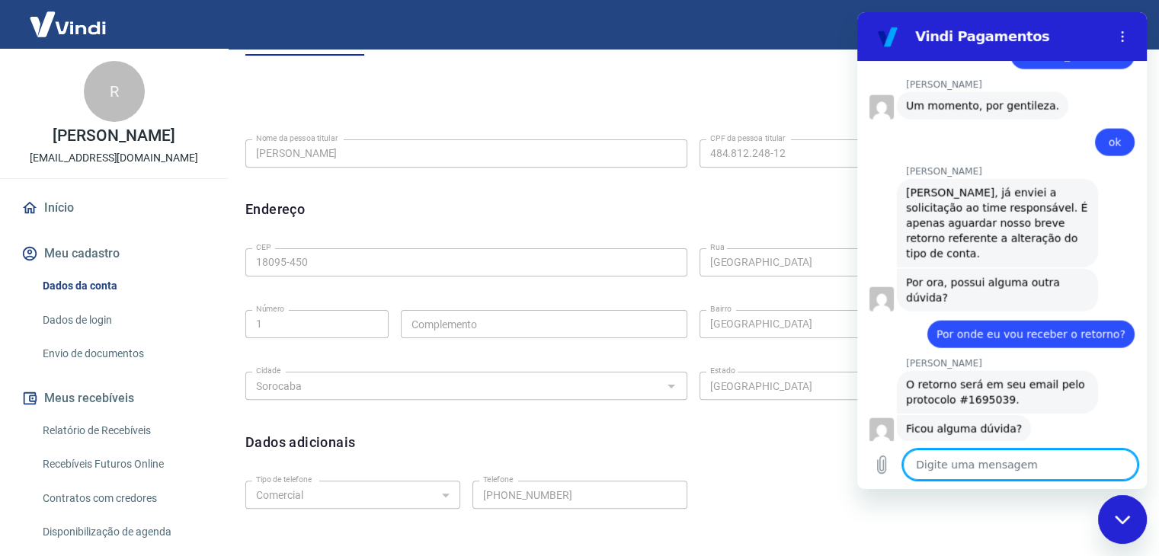
click at [967, 467] on textarea at bounding box center [1020, 465] width 235 height 30
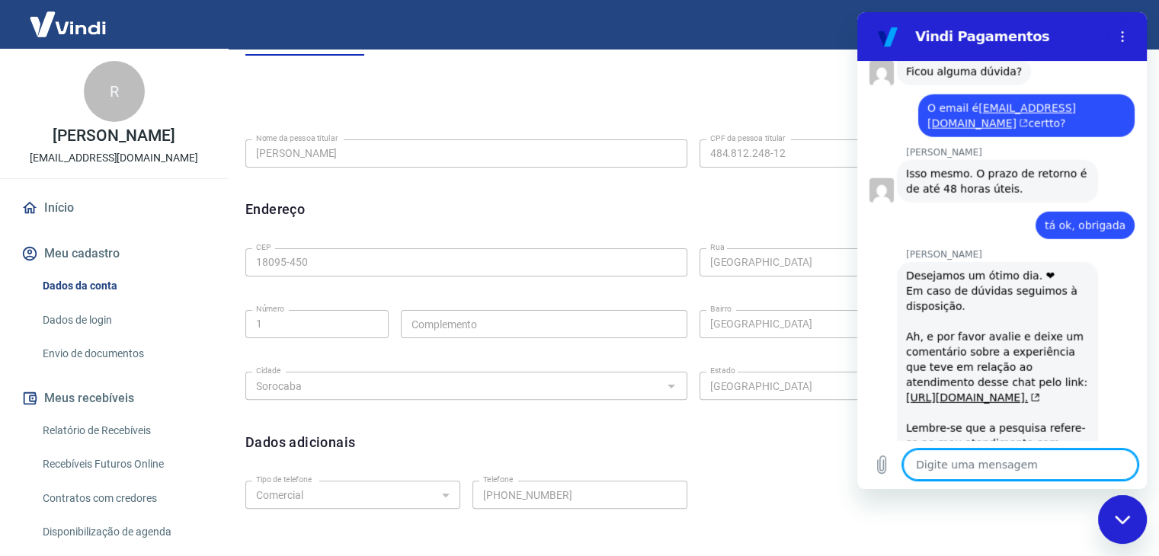
scroll to position [3910, 0]
